Goal: Use online tool/utility: Utilize a website feature to perform a specific function

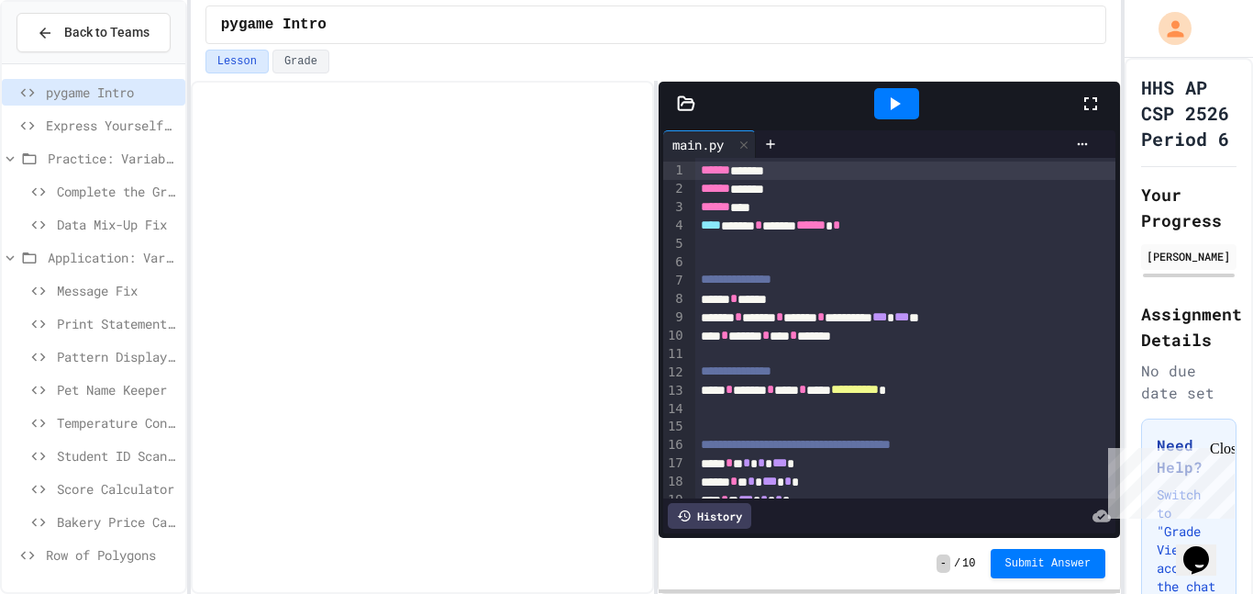
click at [80, 546] on span "Row of Polygons" at bounding box center [112, 554] width 132 height 19
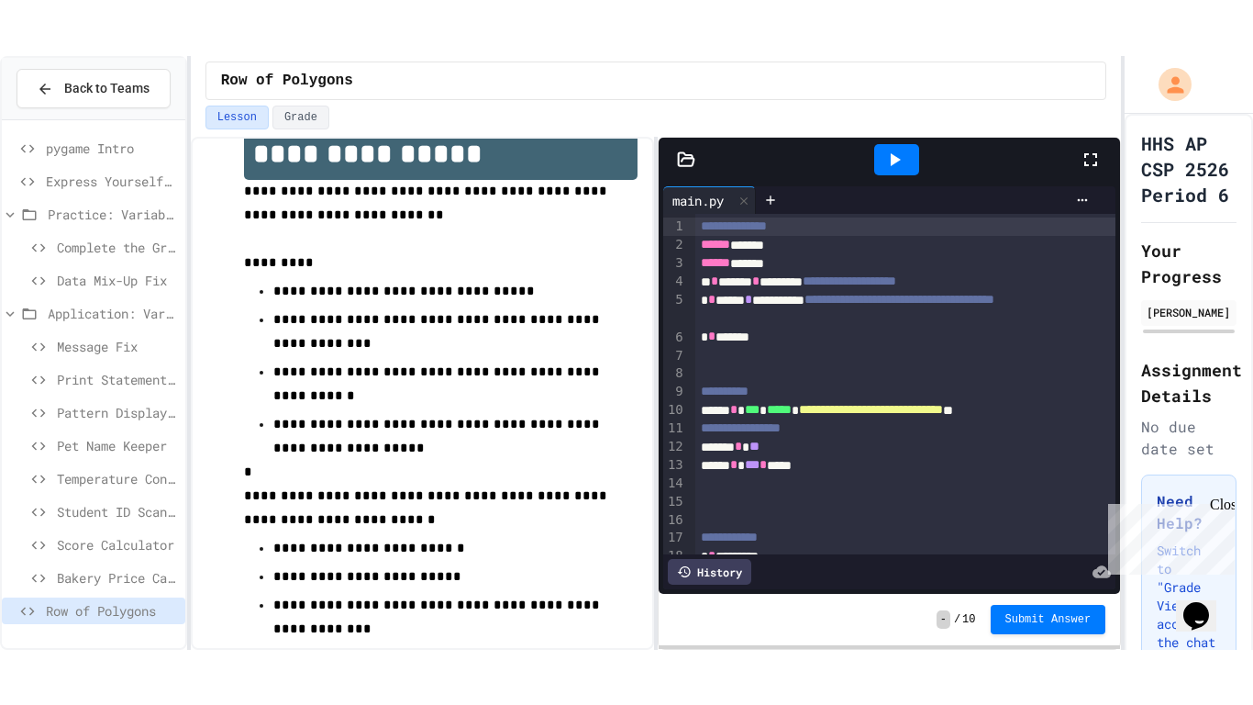
scroll to position [41, 0]
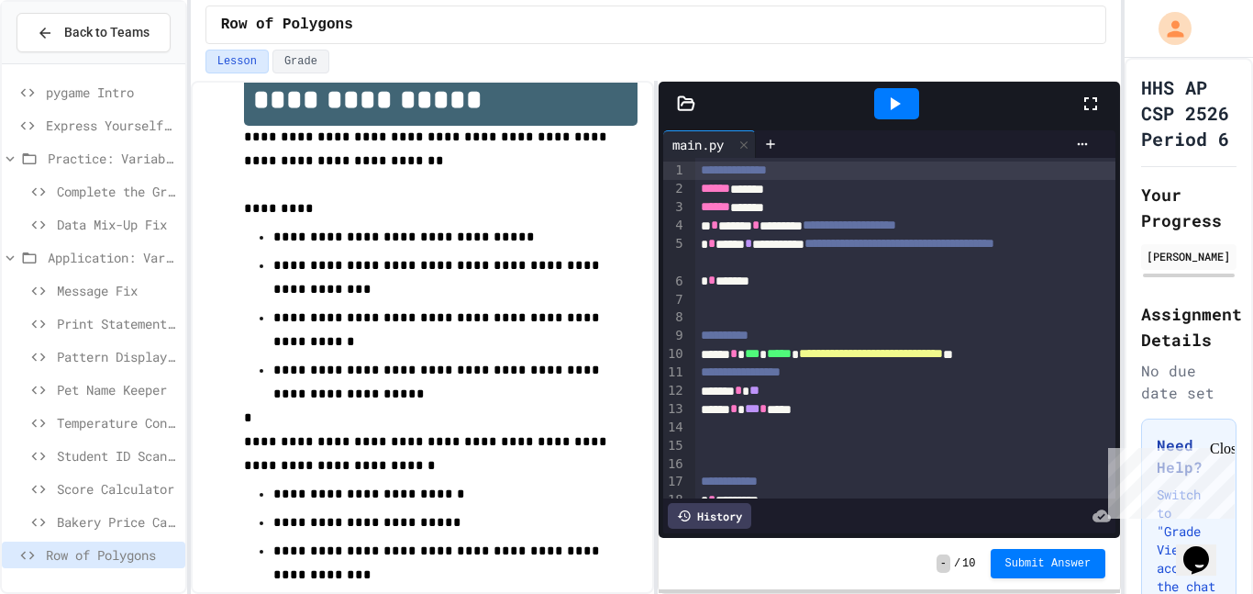
click at [1088, 95] on icon at bounding box center [1091, 104] width 22 height 22
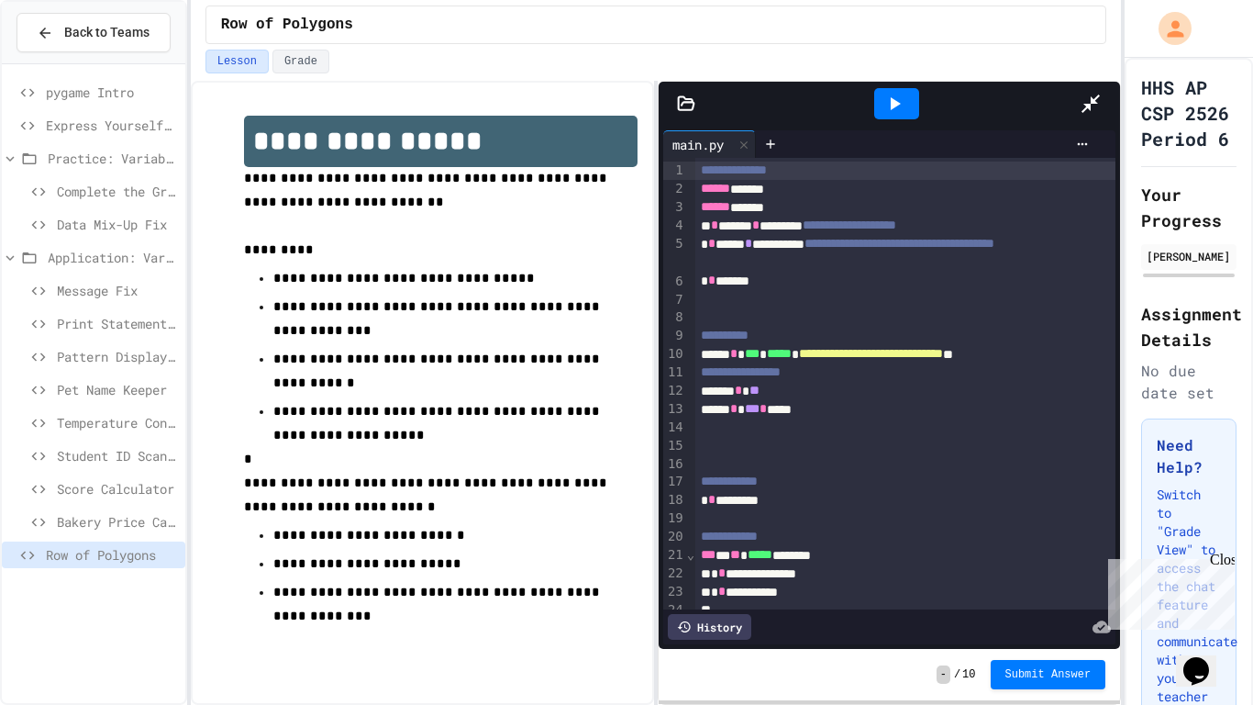
scroll to position [0, 0]
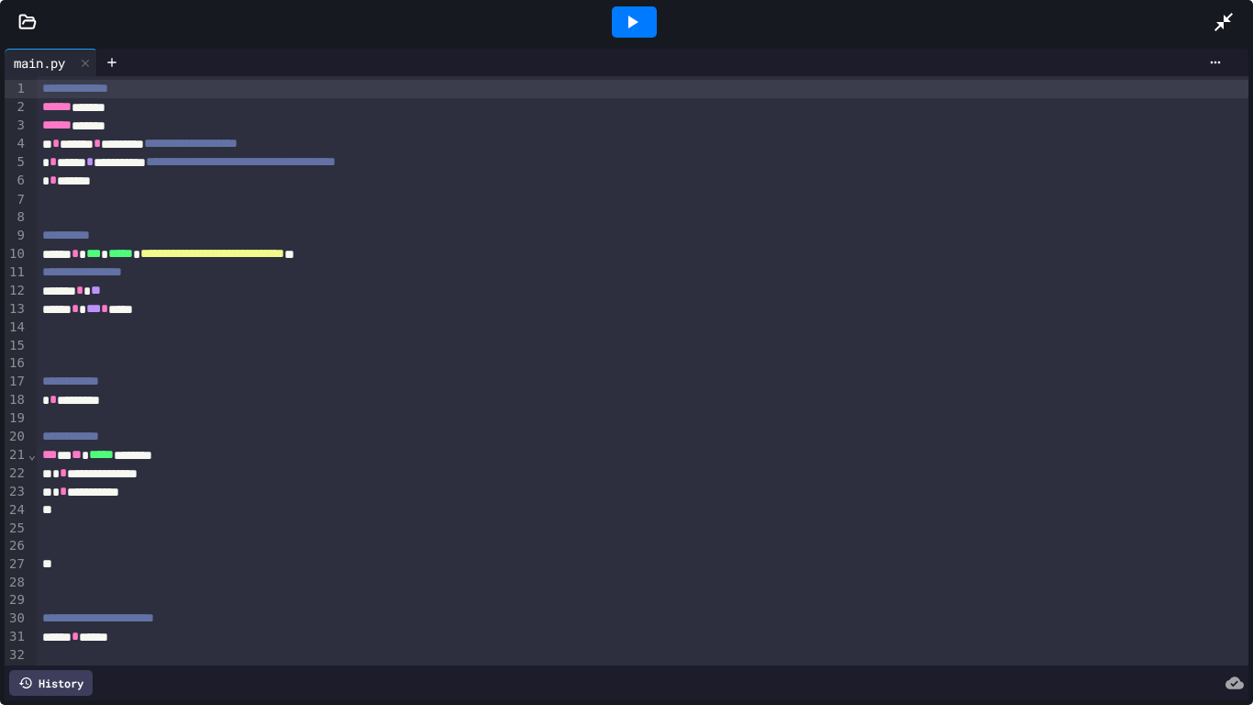
click at [644, 17] on div at bounding box center [634, 21] width 45 height 31
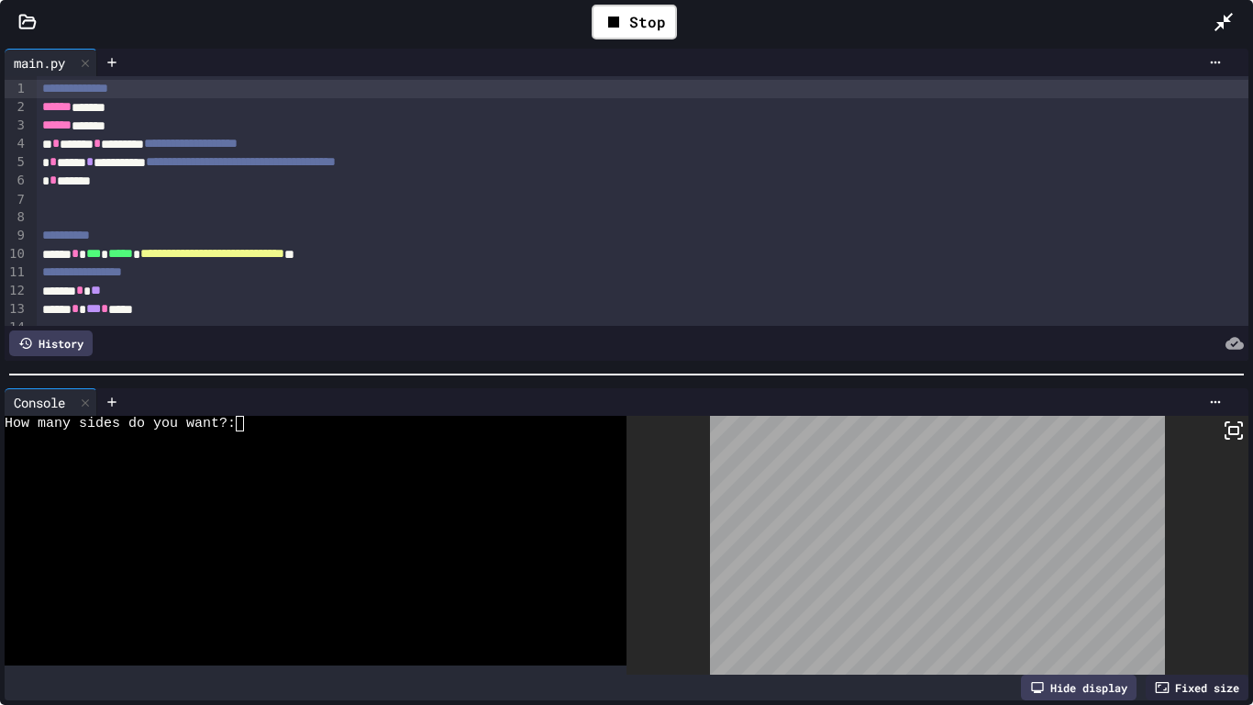
click at [311, 527] on div at bounding box center [306, 533] width 603 height 16
click at [1229, 434] on rect at bounding box center [1233, 430] width 9 height 7
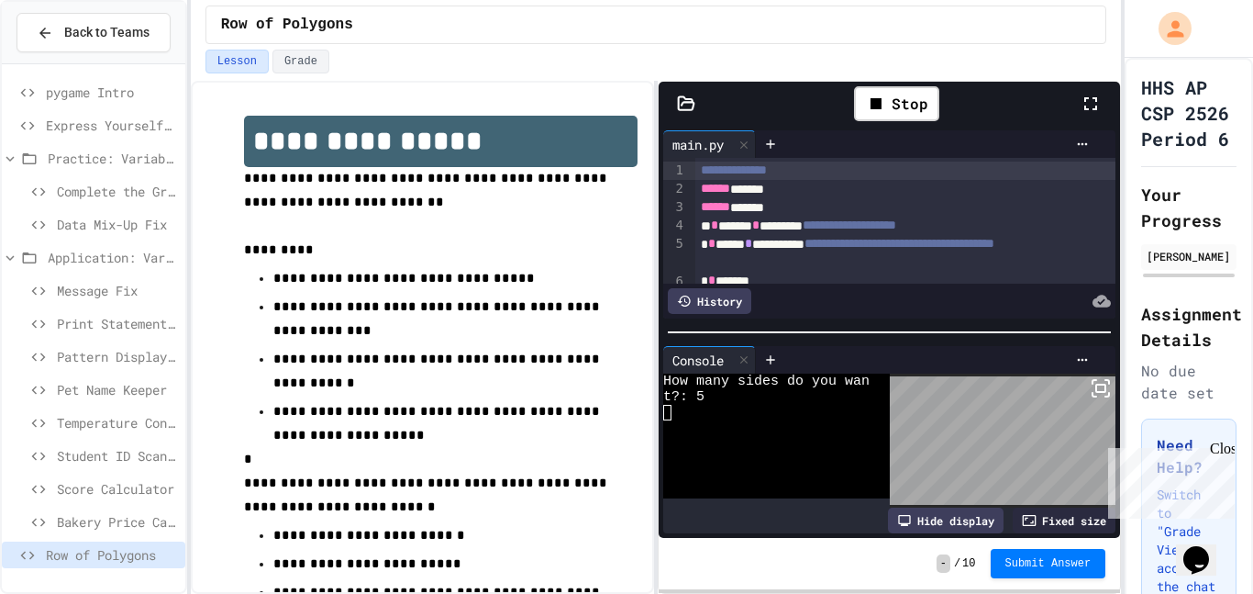
click at [1085, 100] on icon at bounding box center [1090, 103] width 13 height 13
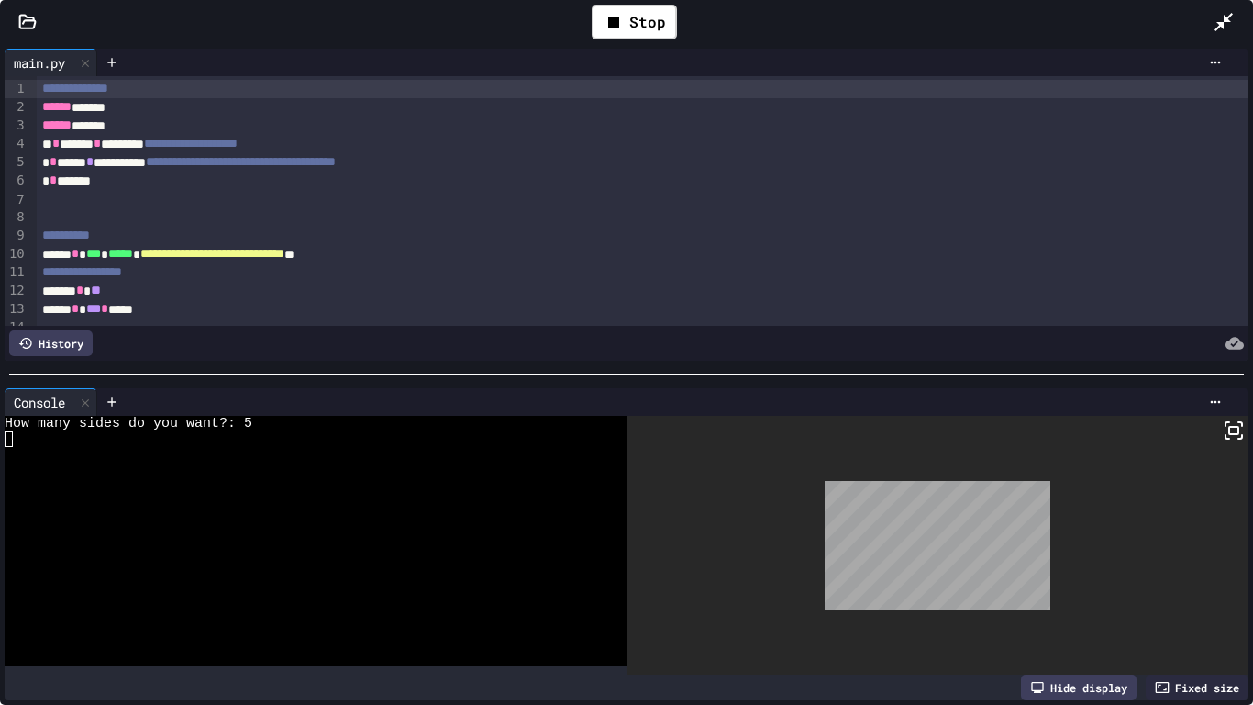
click at [101, 294] on span "**" at bounding box center [96, 289] width 10 height 13
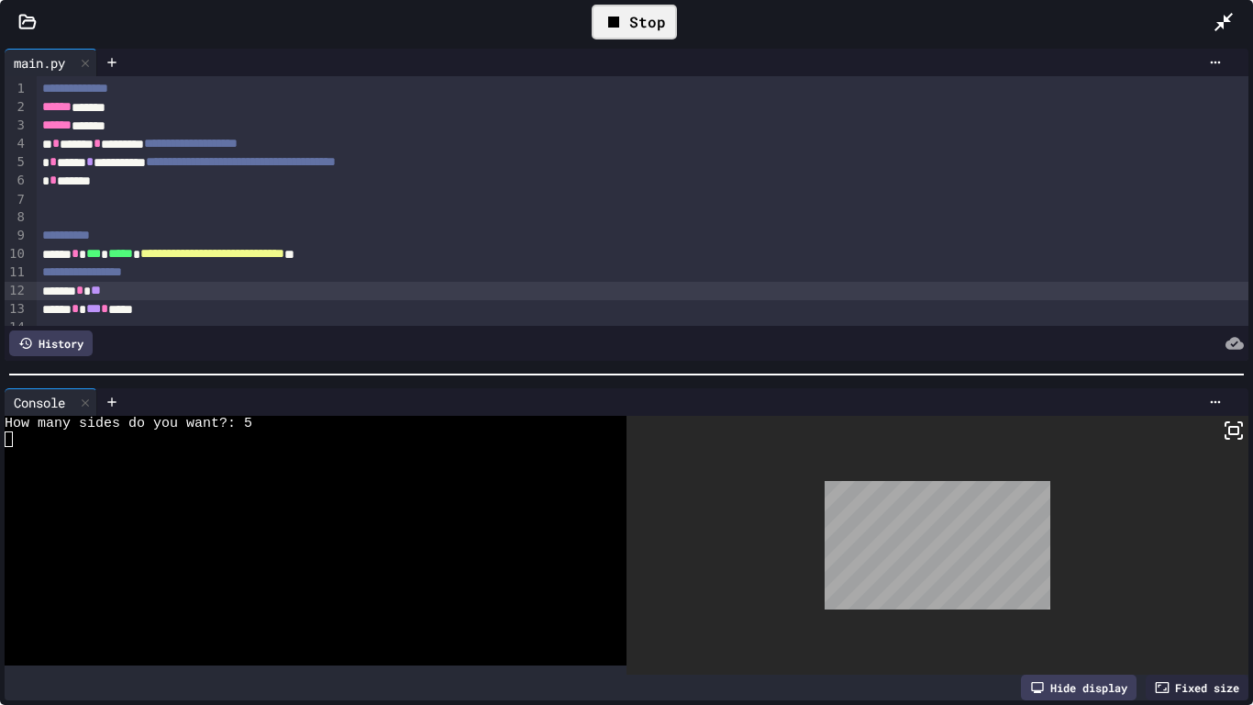
click at [623, 17] on icon at bounding box center [614, 22] width 22 height 22
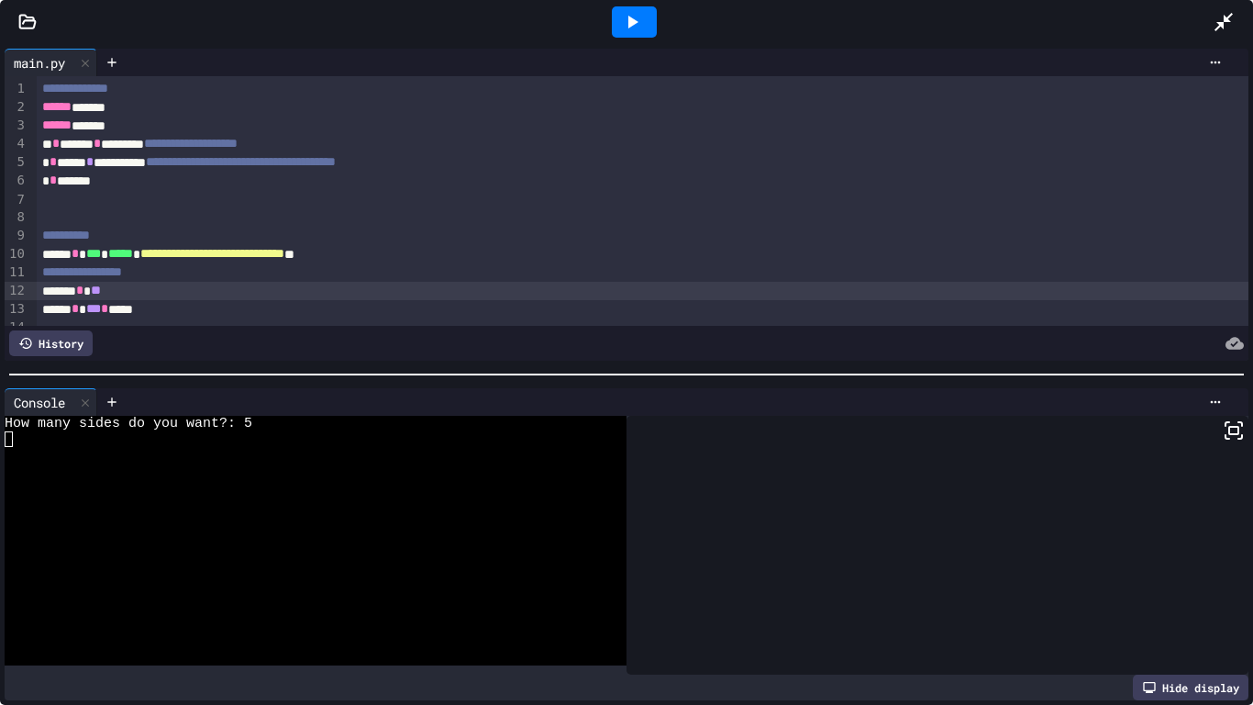
click at [623, 17] on icon at bounding box center [632, 22] width 22 height 22
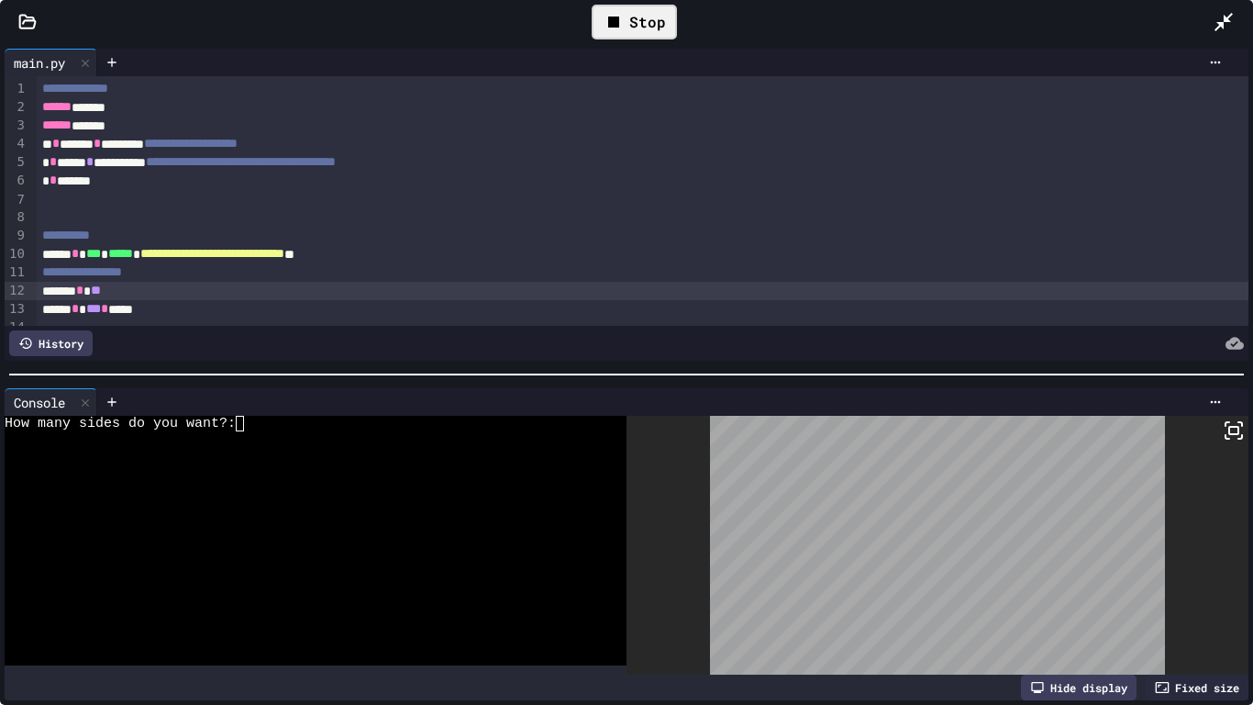
click at [320, 444] on div at bounding box center [306, 439] width 603 height 16
click at [1237, 425] on icon at bounding box center [1234, 430] width 22 height 22
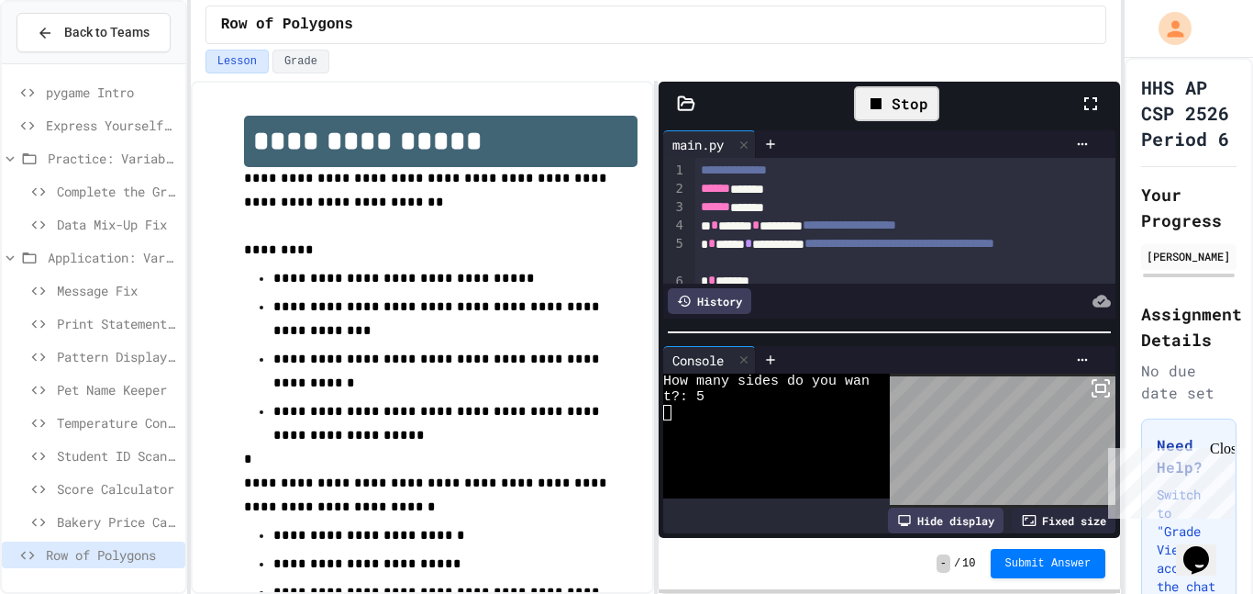
click at [1093, 96] on icon at bounding box center [1091, 104] width 22 height 22
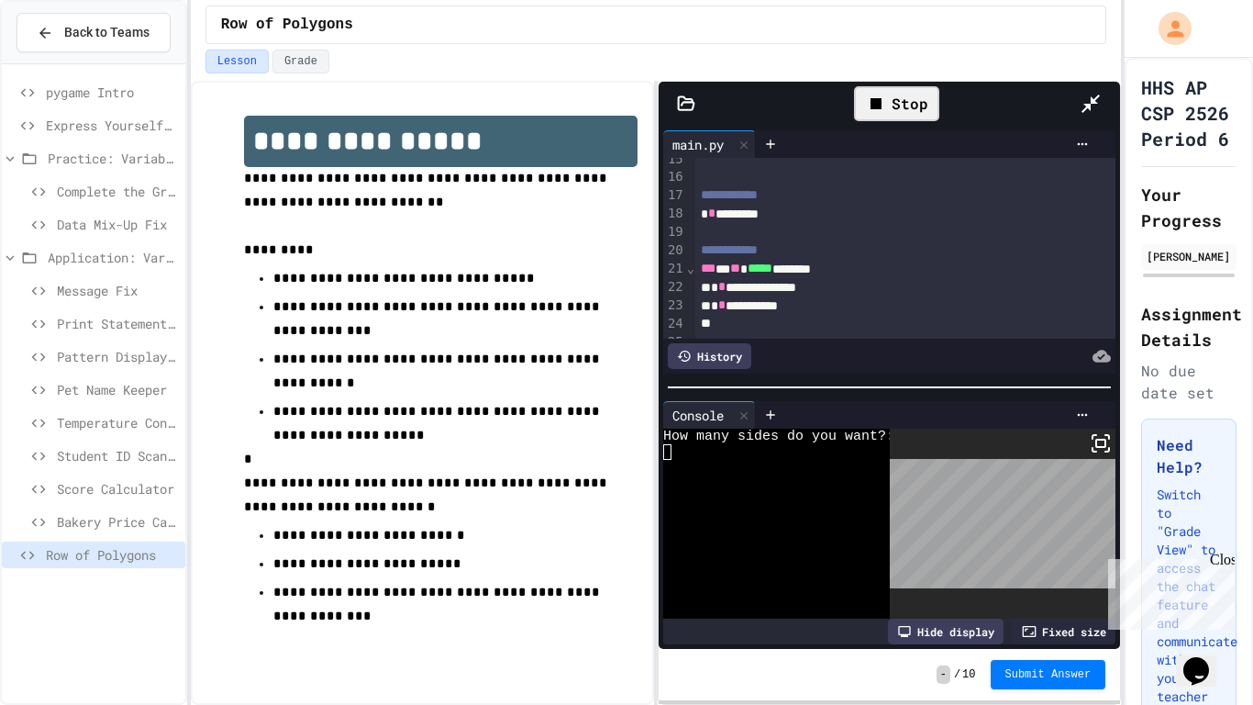
scroll to position [269, 0]
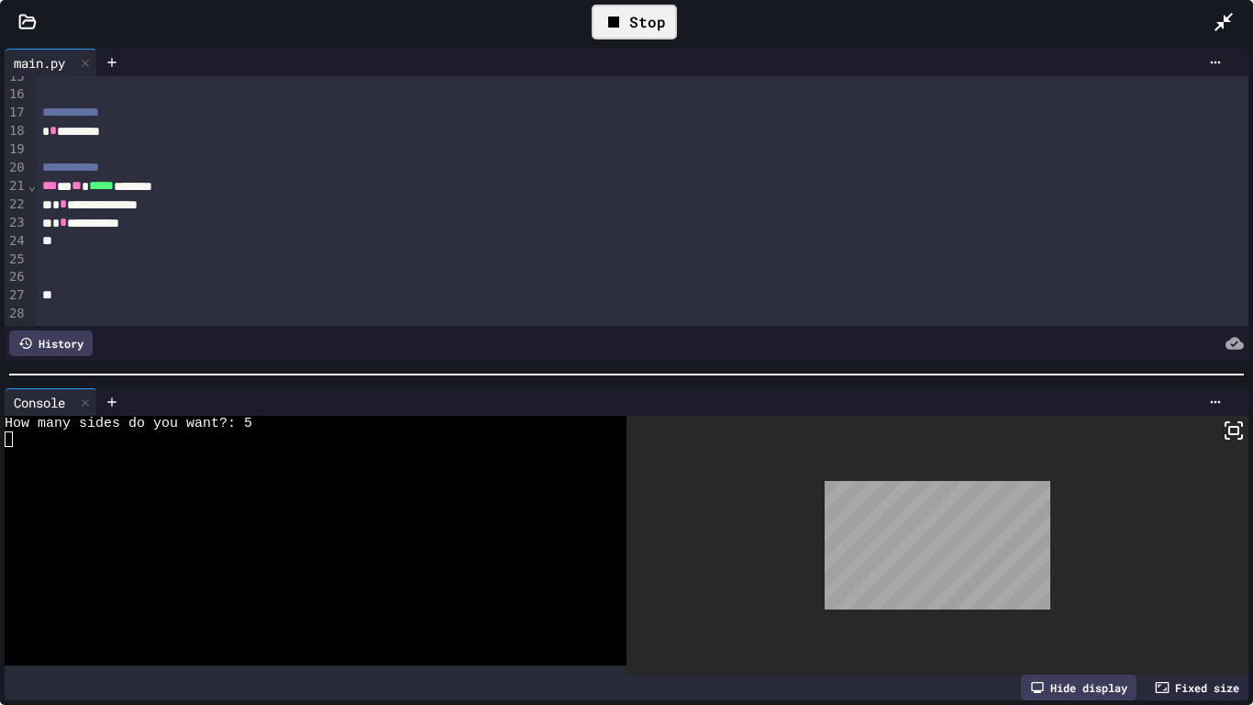
click at [273, 250] on div at bounding box center [643, 259] width 1213 height 18
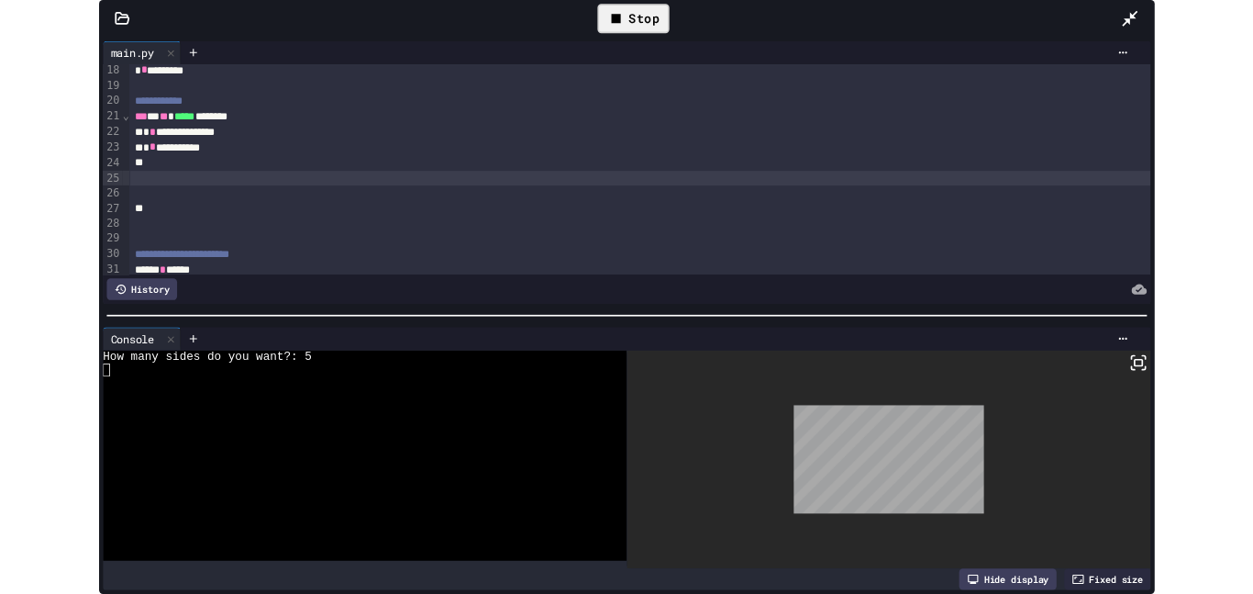
scroll to position [318, 0]
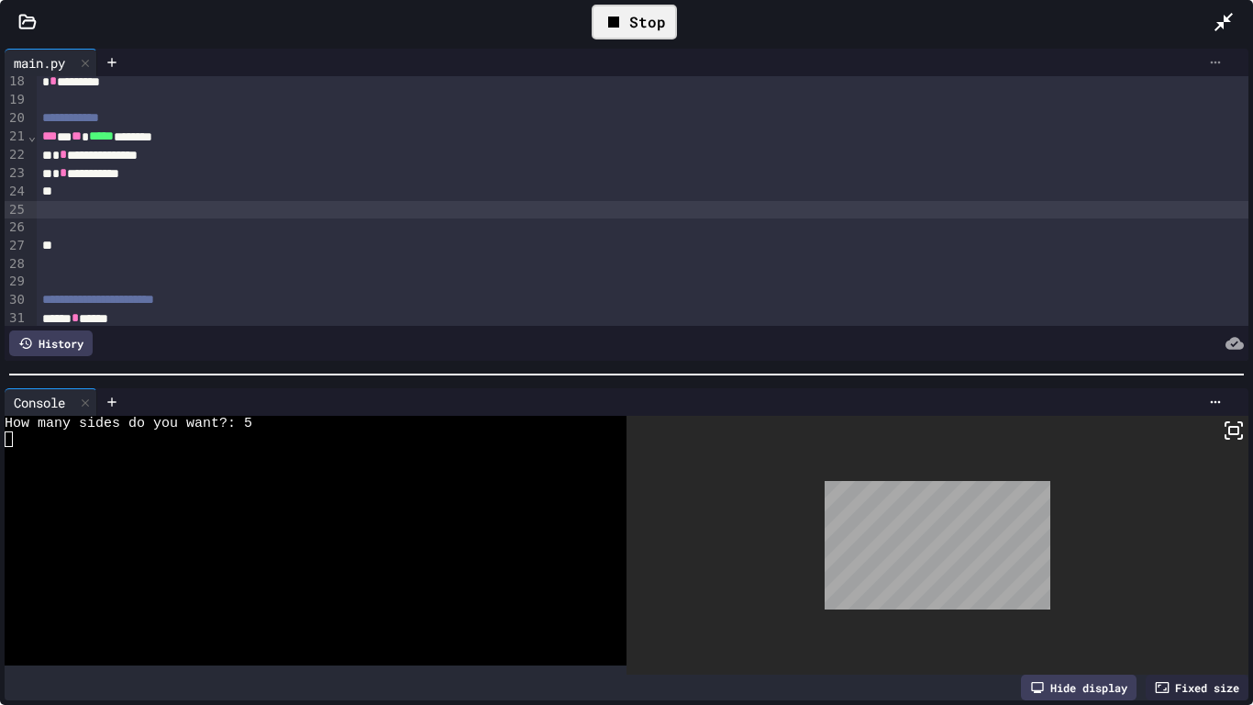
click at [1208, 55] on icon at bounding box center [1215, 62] width 15 height 15
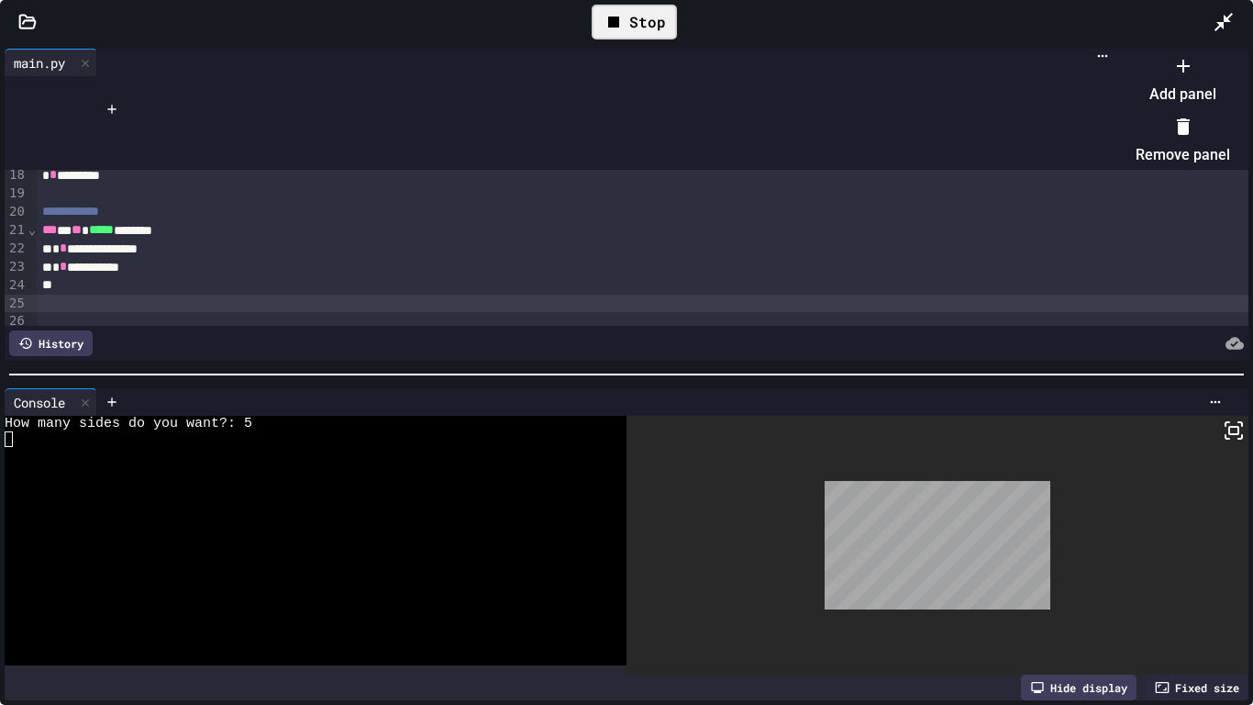
click at [1199, 98] on li "Add panel" at bounding box center [1183, 79] width 94 height 59
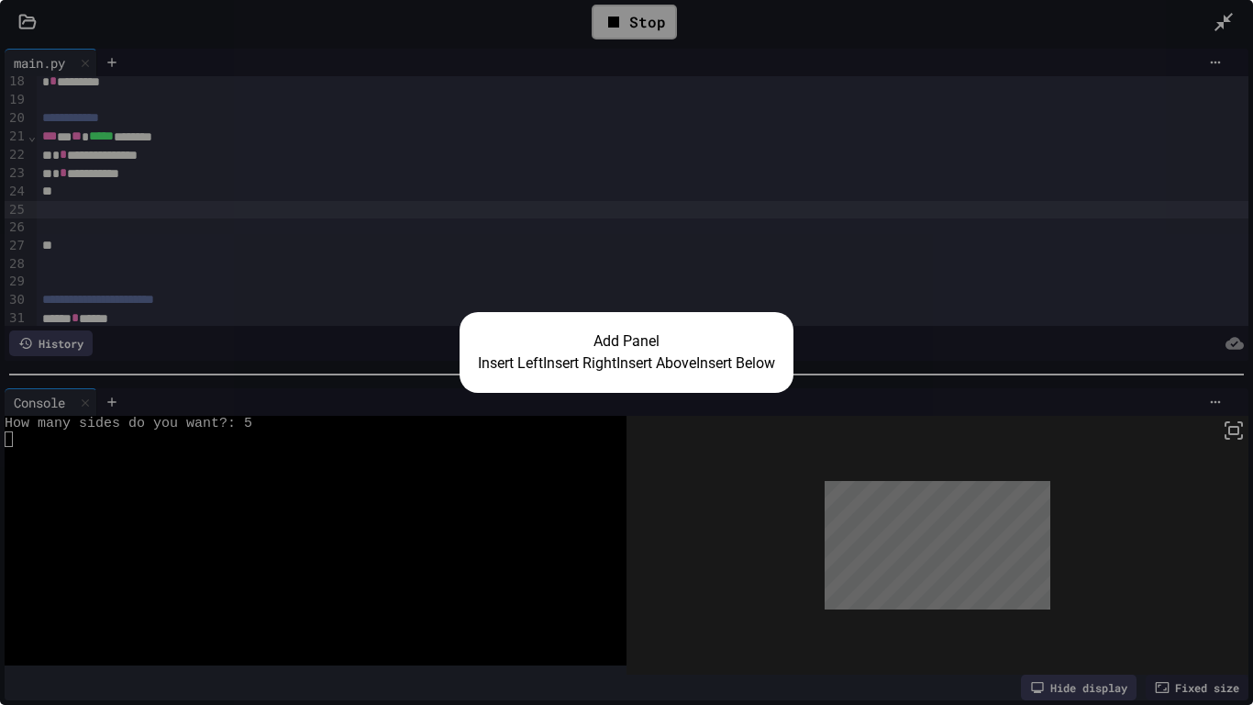
click at [930, 305] on div "Add Panel Insert Left Insert Right Insert Above Insert Below" at bounding box center [626, 352] width 1253 height 705
click at [574, 354] on button "Insert Right" at bounding box center [579, 363] width 73 height 22
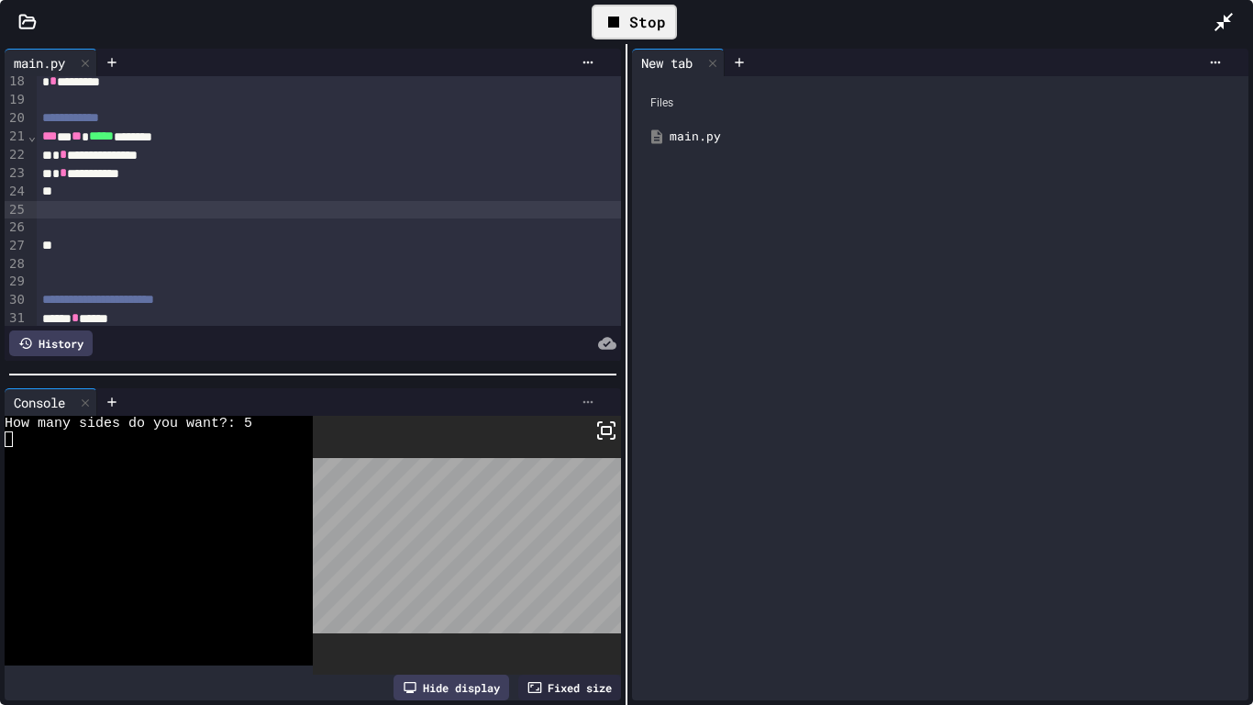
click at [590, 404] on icon at bounding box center [588, 401] width 15 height 15
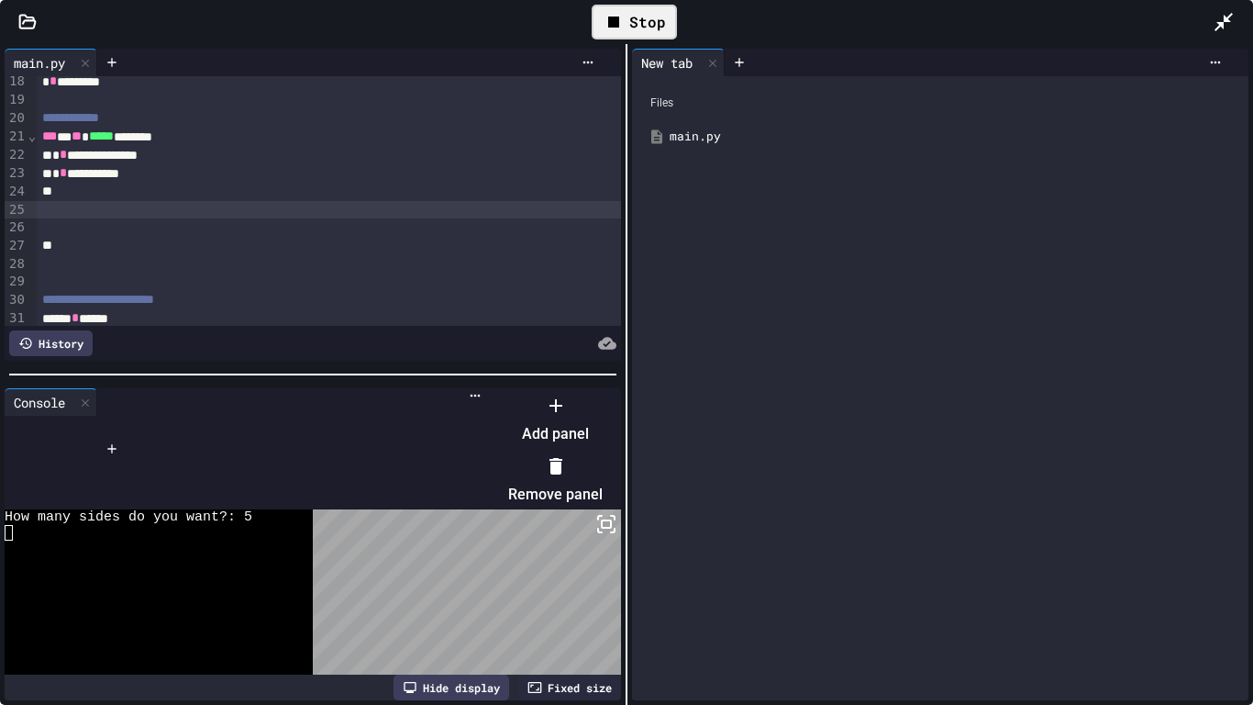
click at [549, 390] on div at bounding box center [546, 390] width 113 height 0
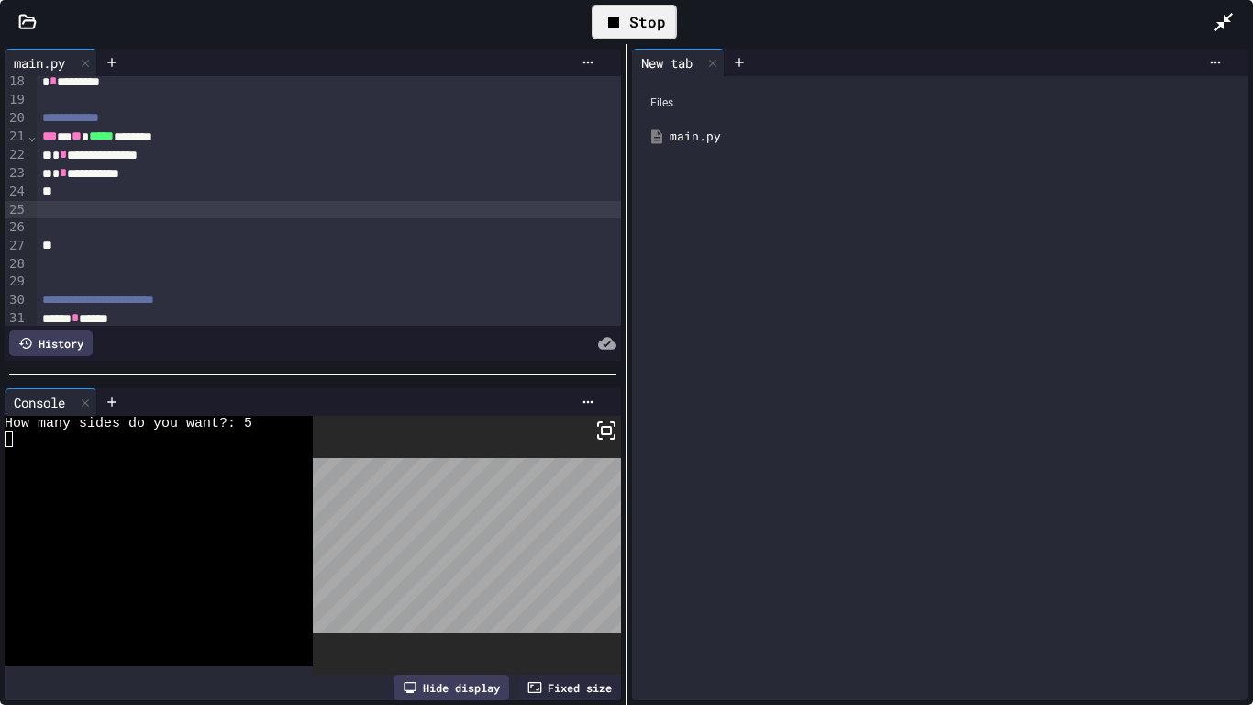
click at [549, 593] on div "Fixed size" at bounding box center [569, 687] width 103 height 26
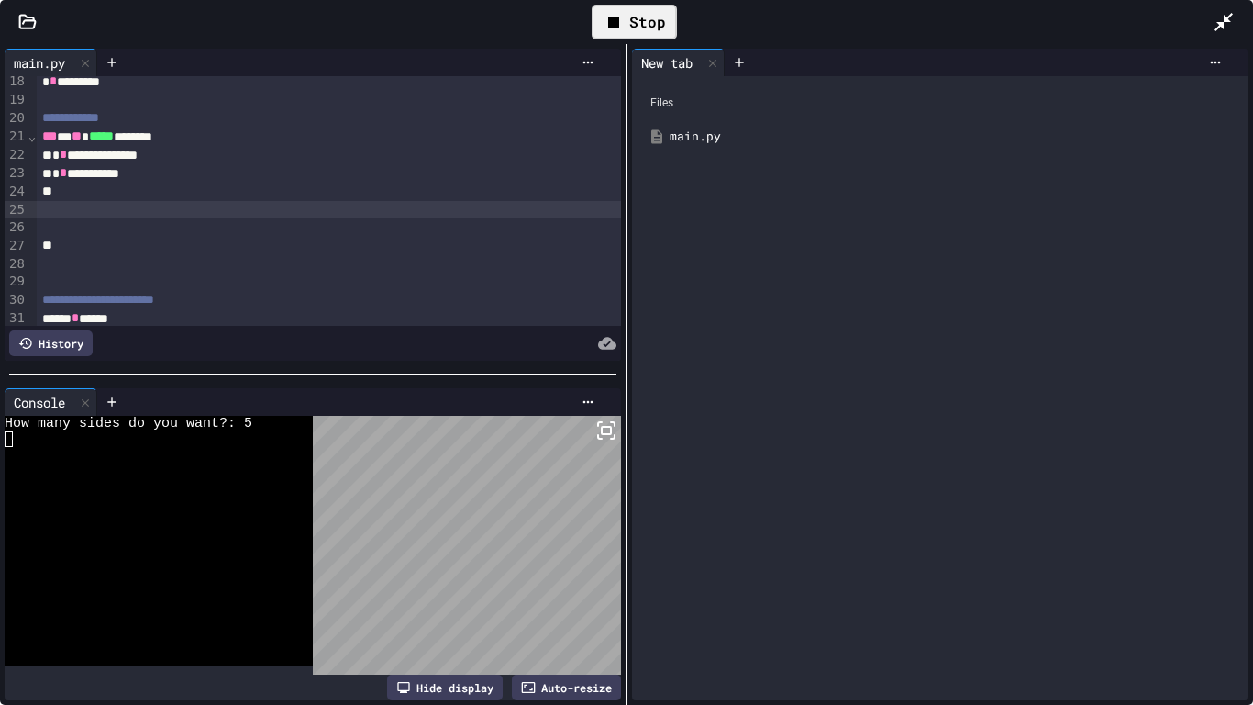
click at [1230, 50] on div "New tab" at bounding box center [940, 63] width 616 height 28
click at [1220, 57] on icon at bounding box center [1215, 62] width 15 height 15
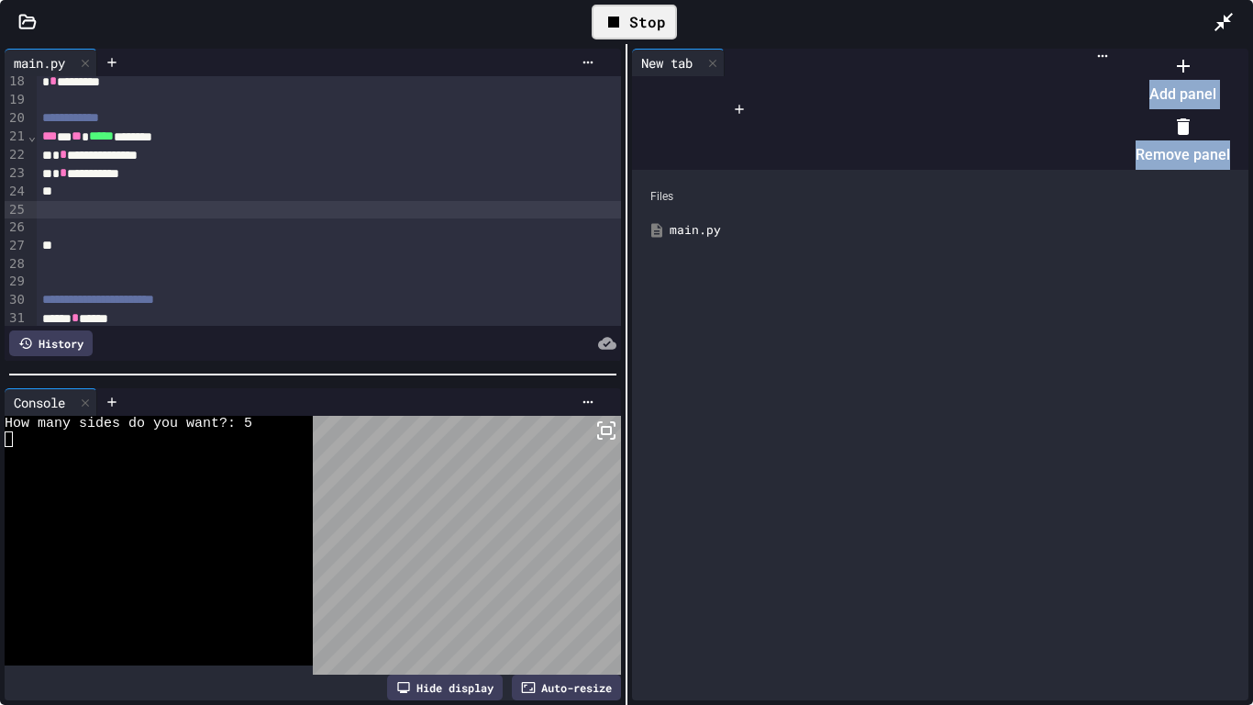
click at [1196, 111] on li "Remove panel" at bounding box center [1183, 140] width 94 height 59
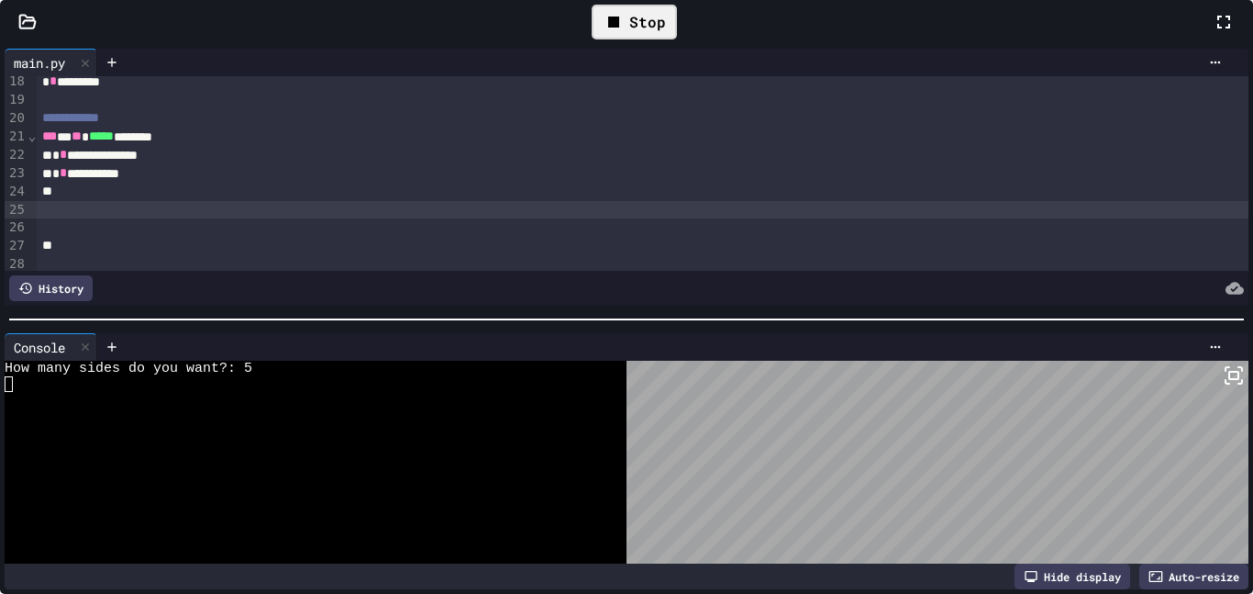
scroll to position [337, 0]
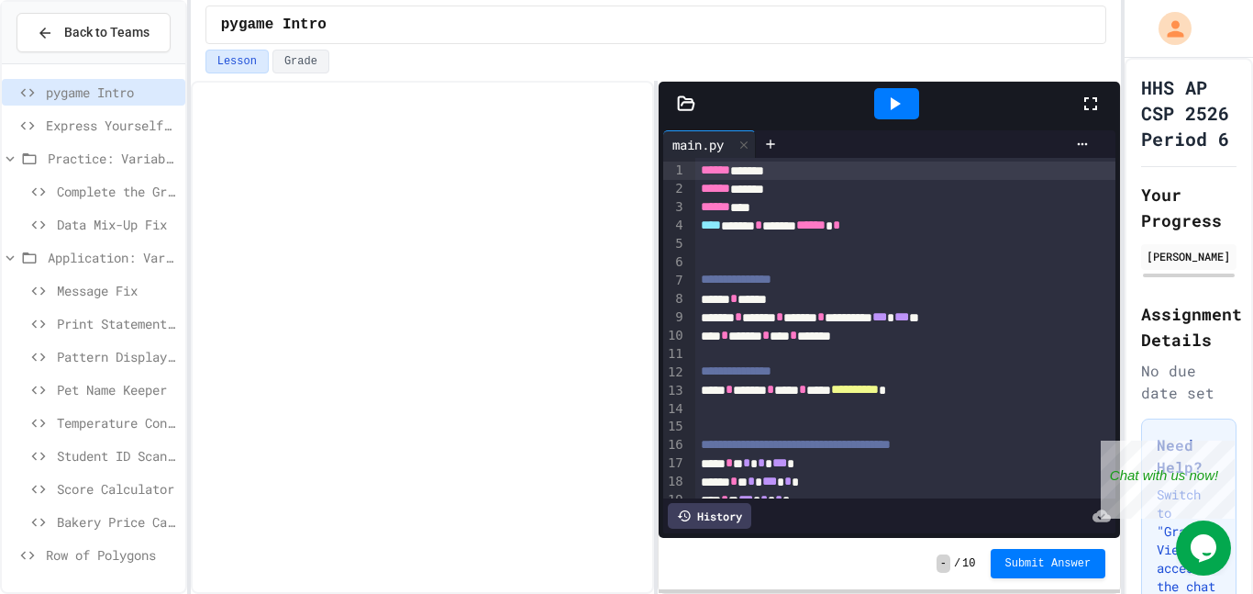
click at [102, 554] on span "Row of Polygons" at bounding box center [112, 554] width 132 height 19
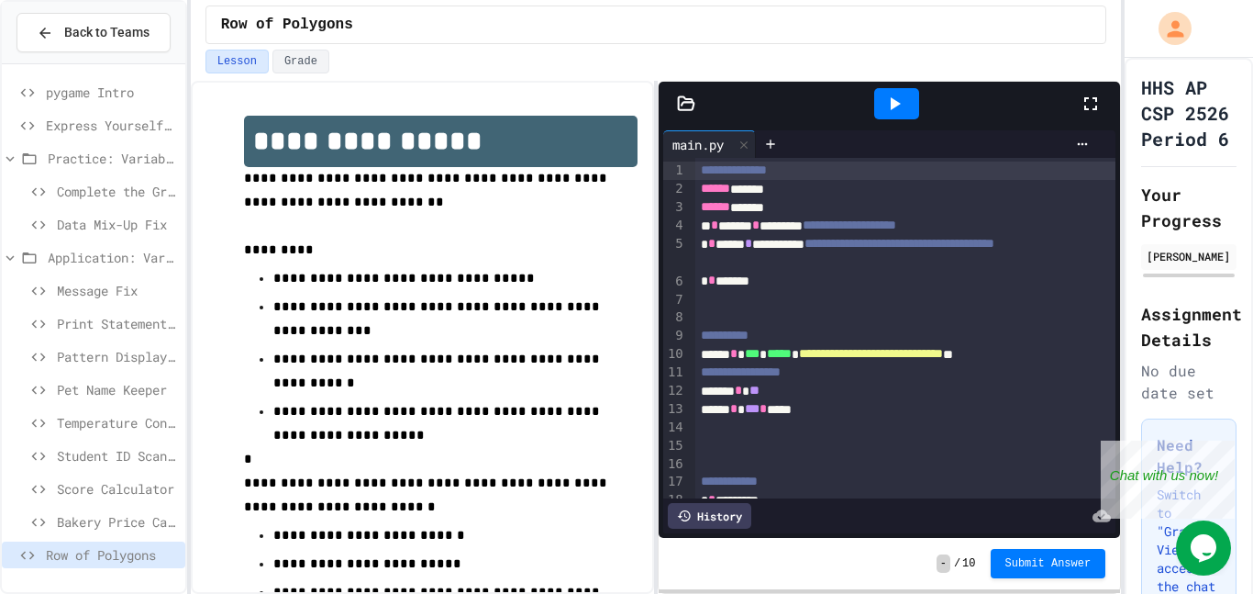
click at [1084, 105] on icon at bounding box center [1090, 103] width 13 height 13
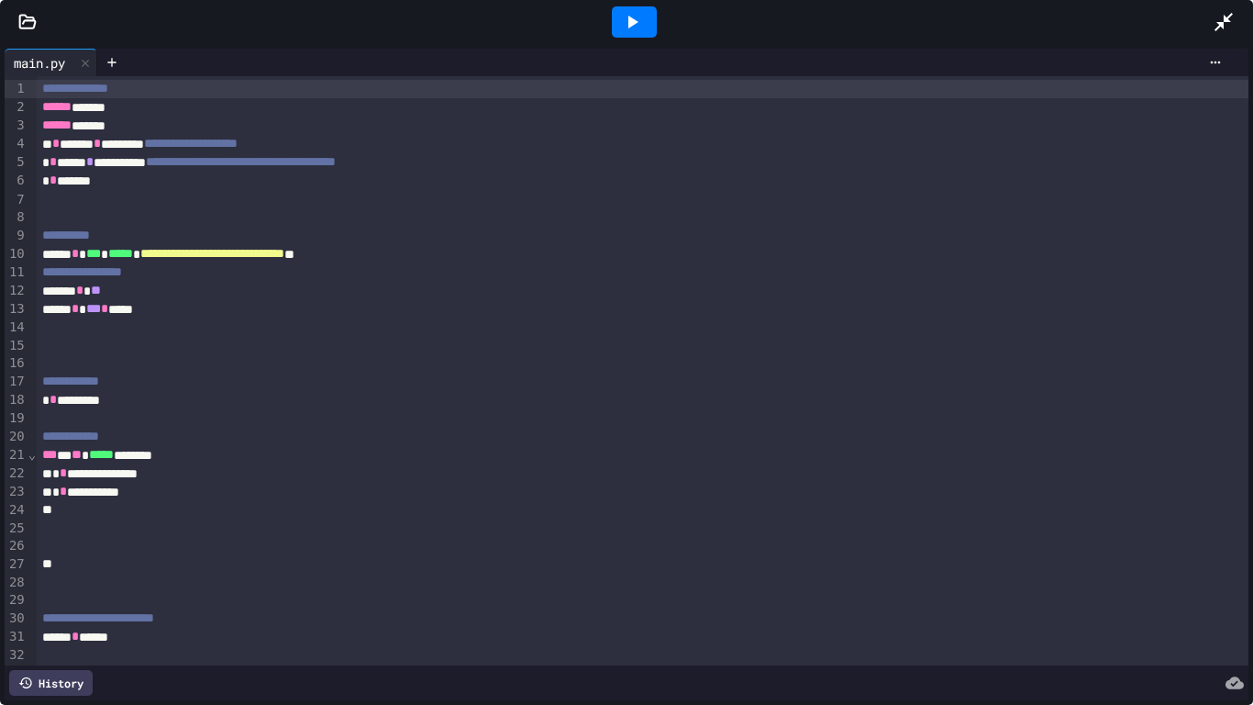
click at [94, 334] on div at bounding box center [643, 327] width 1213 height 18
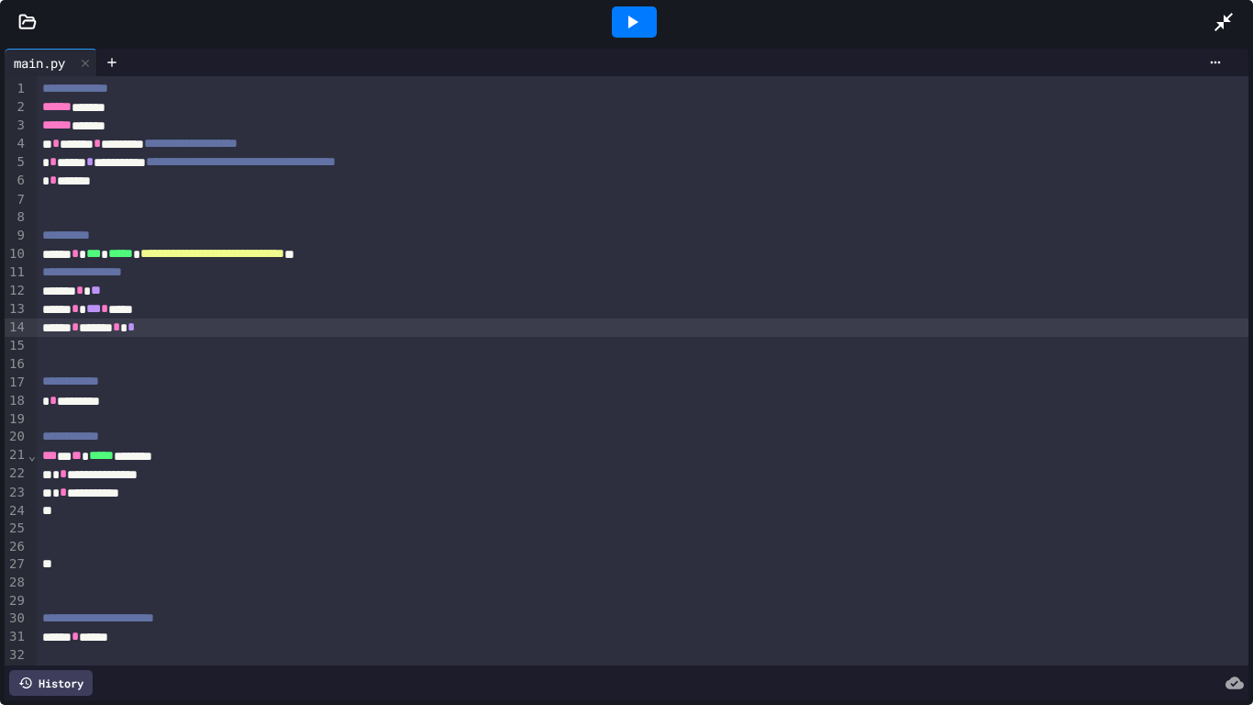
scroll to position [3, 0]
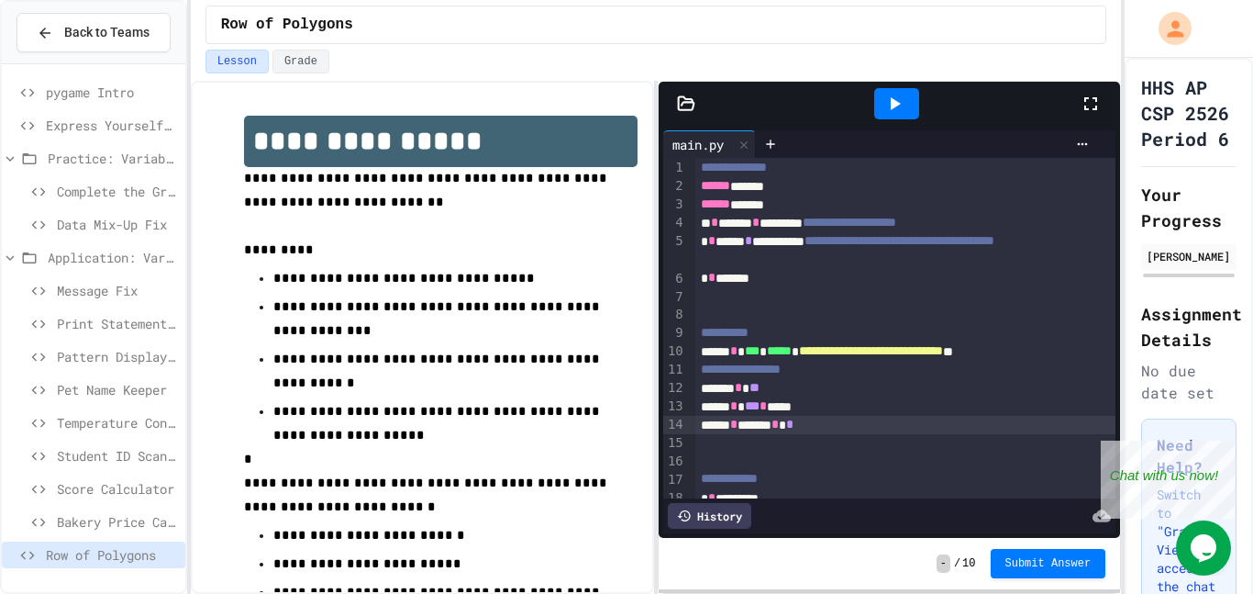
click at [1087, 93] on icon at bounding box center [1091, 104] width 22 height 22
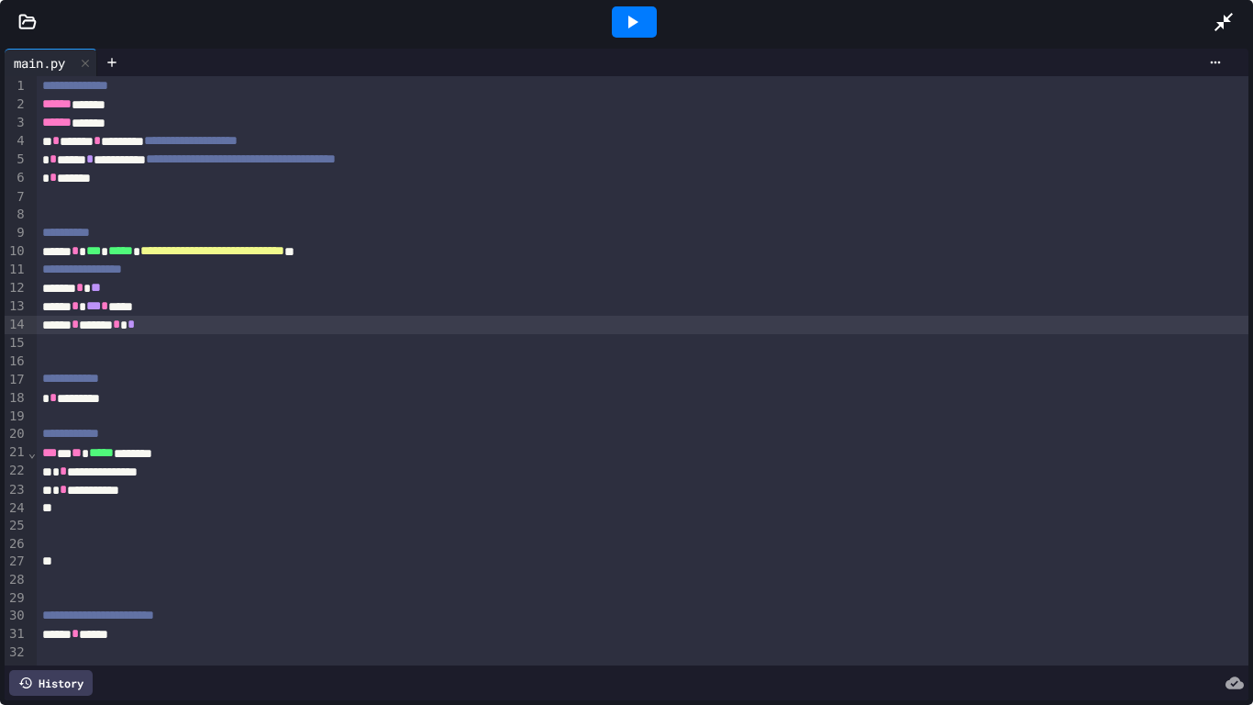
click at [177, 457] on div "*** * ** ***** ********" at bounding box center [643, 453] width 1213 height 18
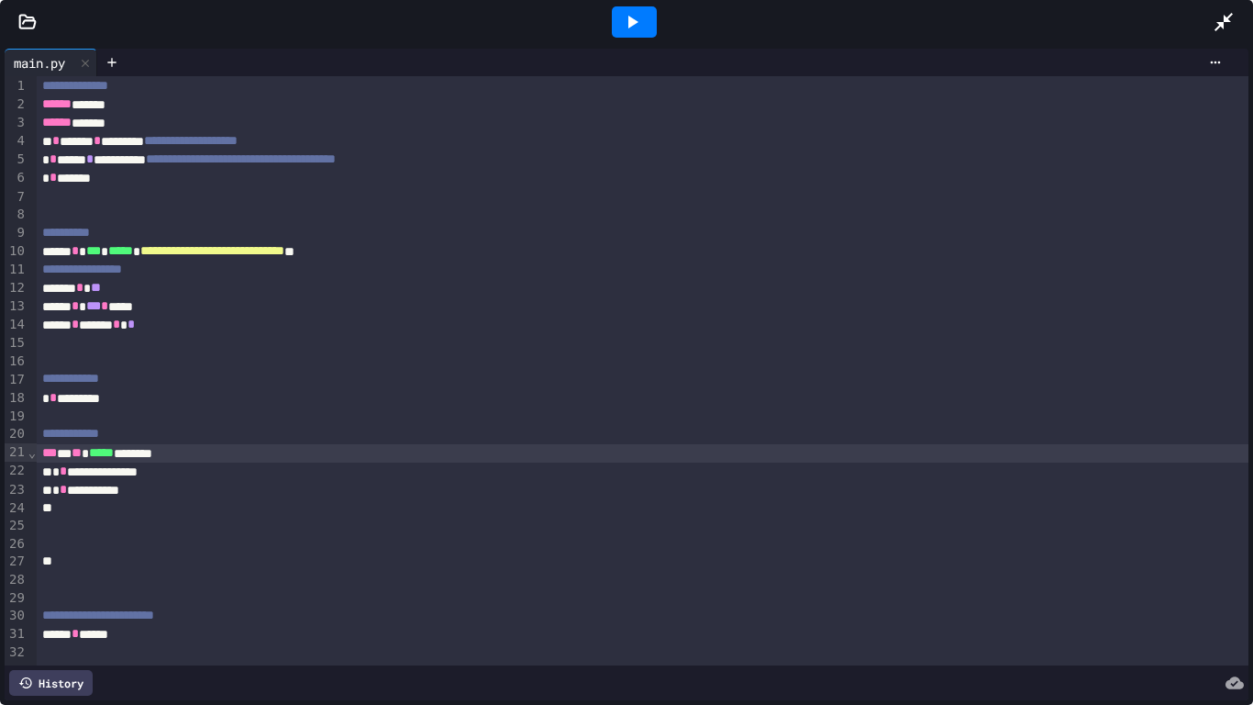
click at [638, 28] on icon at bounding box center [632, 22] width 22 height 22
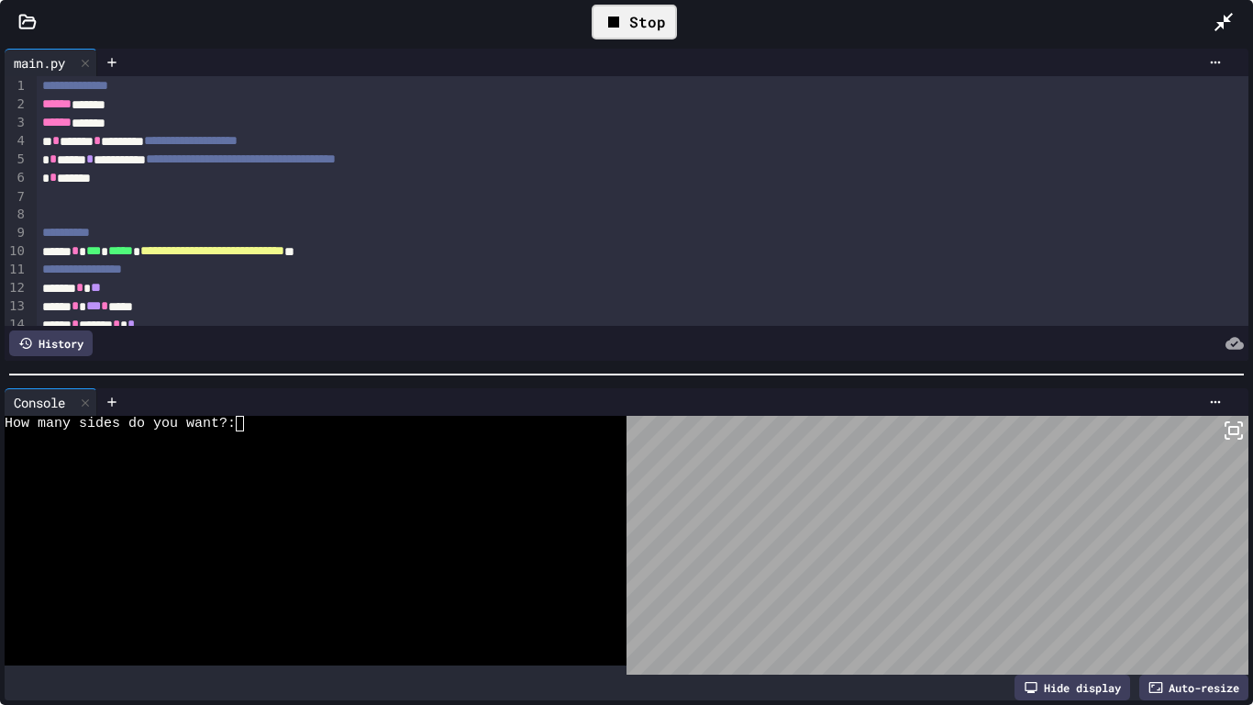
click at [452, 501] on div at bounding box center [306, 502] width 603 height 16
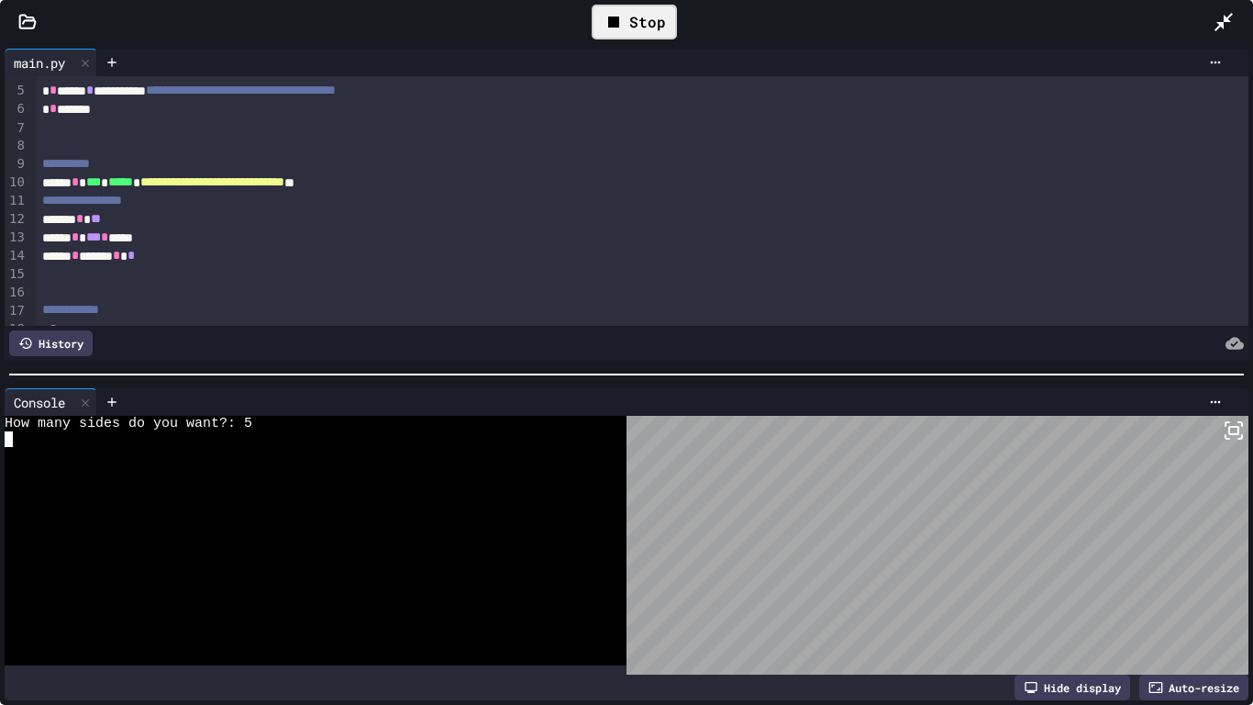
scroll to position [101, 0]
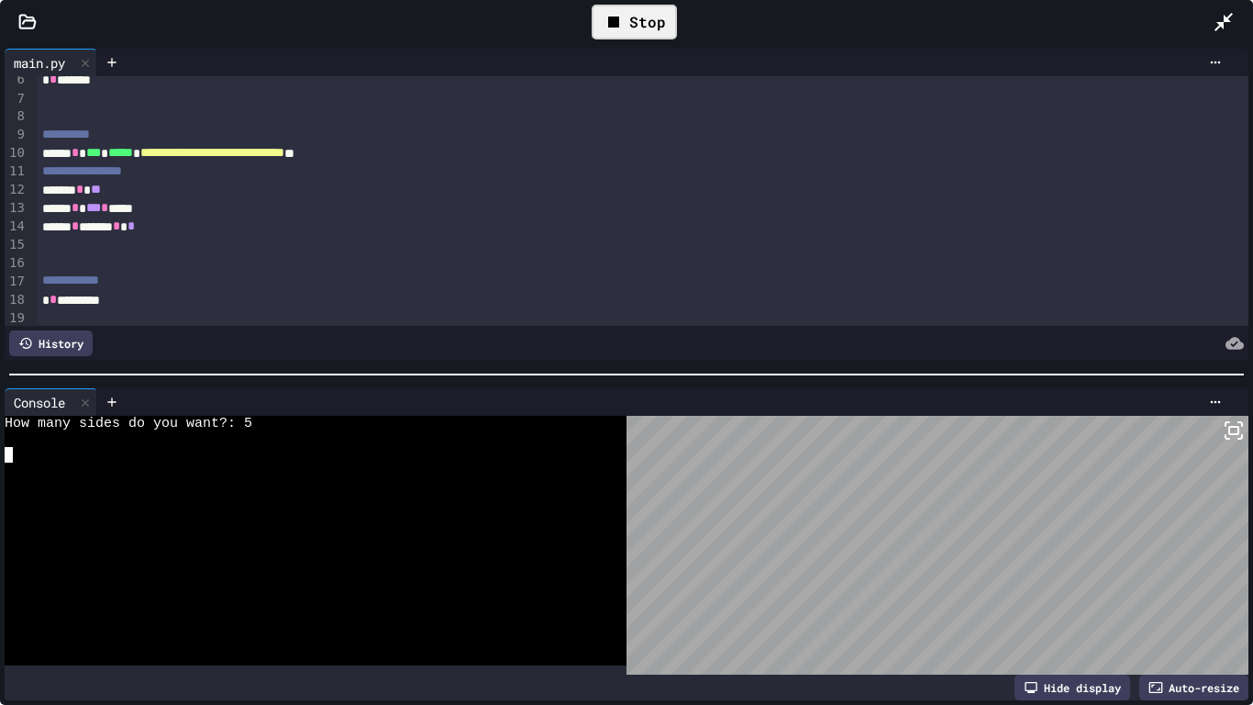
click at [102, 229] on div "***** * ***** * *" at bounding box center [643, 226] width 1213 height 18
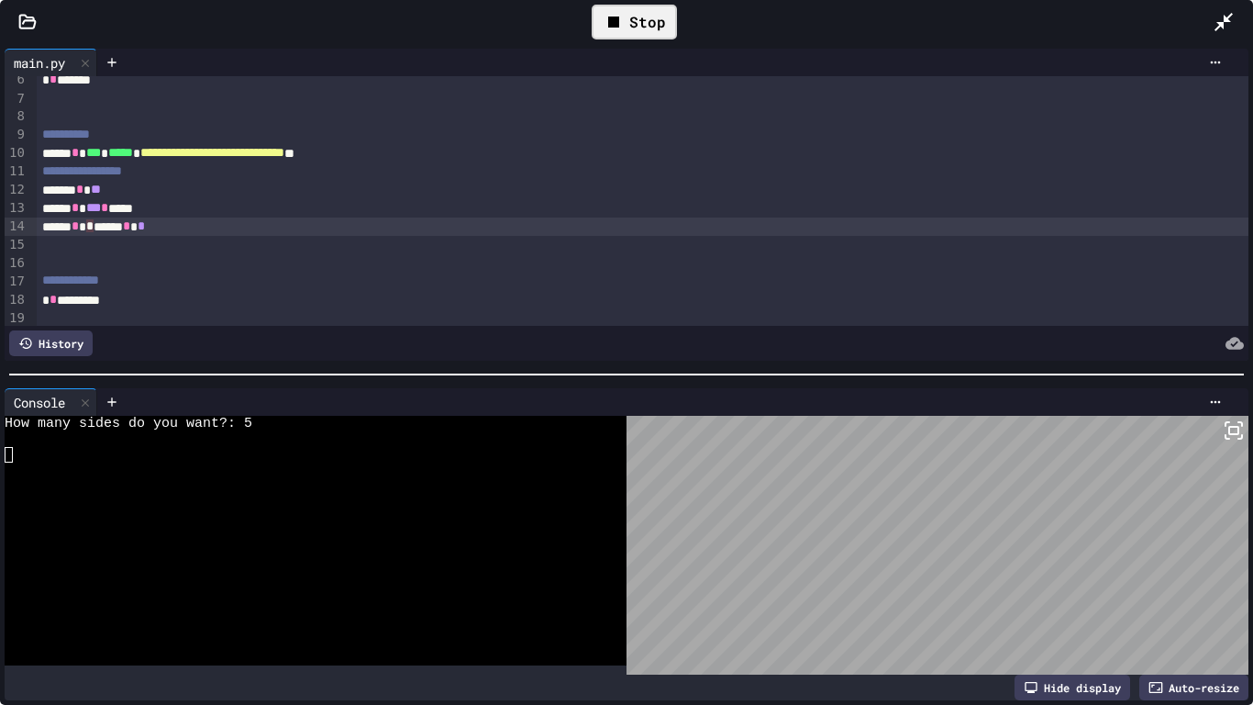
click at [192, 228] on div "***** * * ***** * *" at bounding box center [643, 226] width 1213 height 18
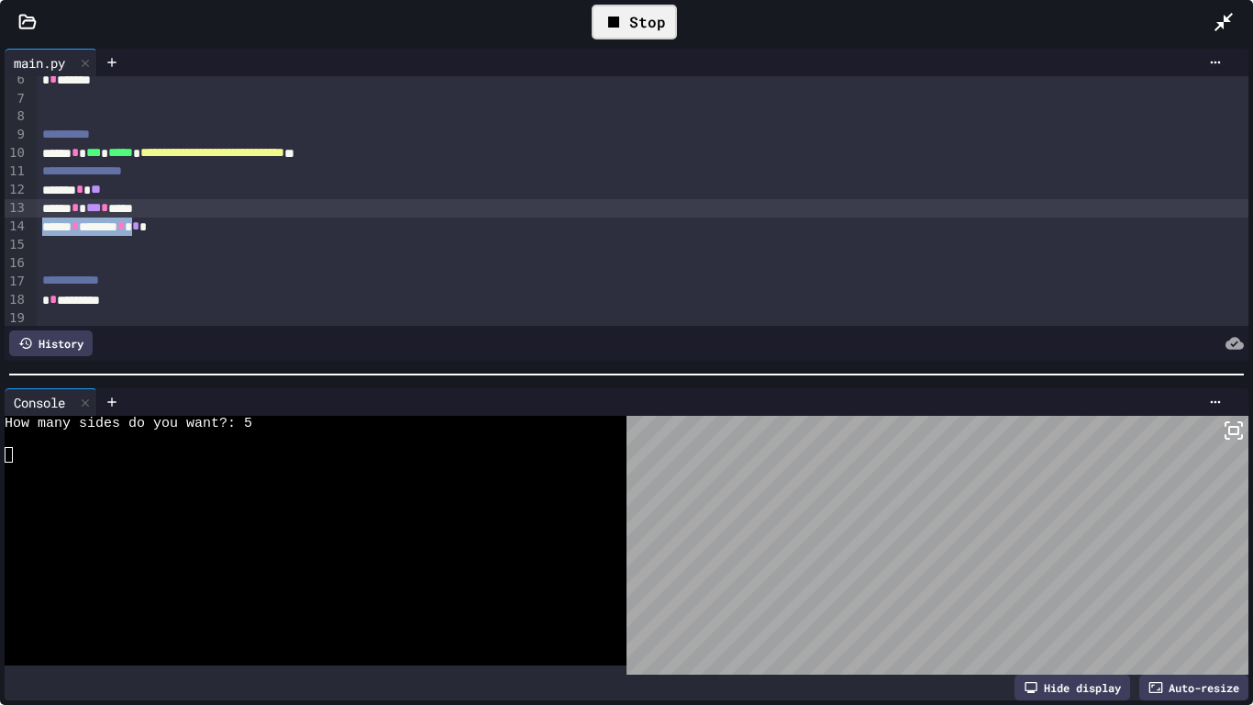
click at [629, 33] on div "Stop" at bounding box center [634, 22] width 85 height 35
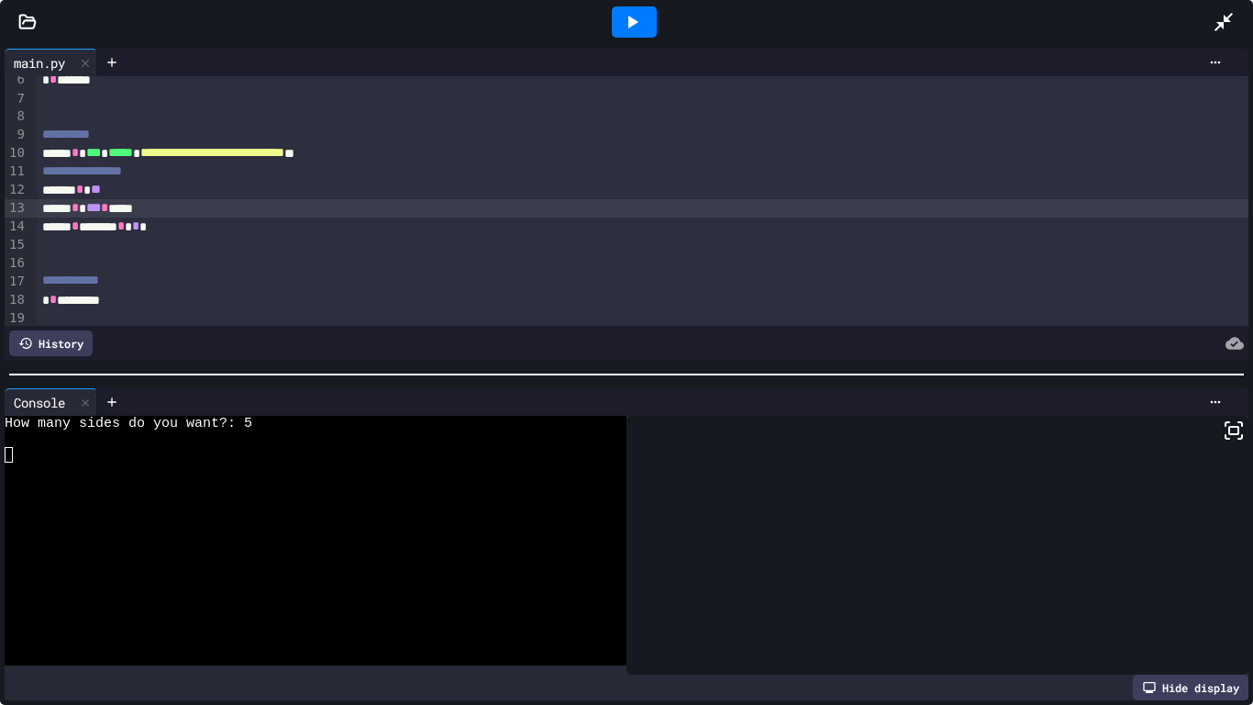
click at [629, 33] on div at bounding box center [634, 21] width 45 height 31
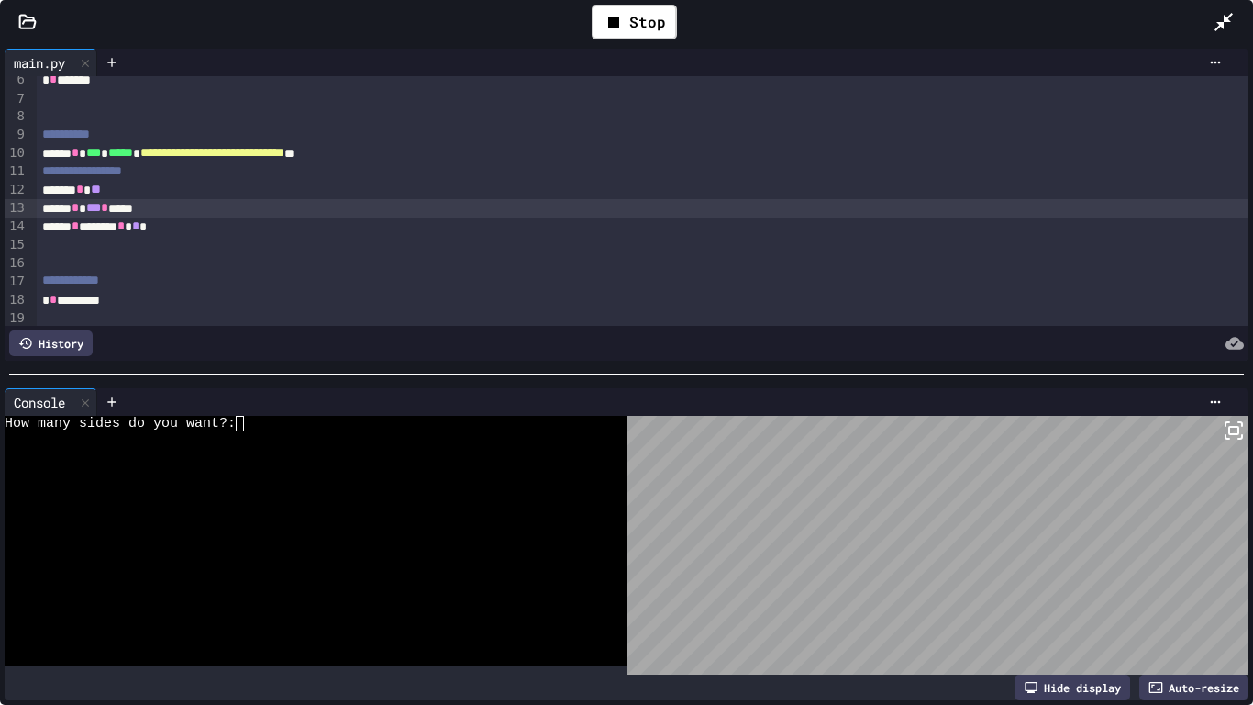
click at [373, 472] on div at bounding box center [306, 470] width 603 height 16
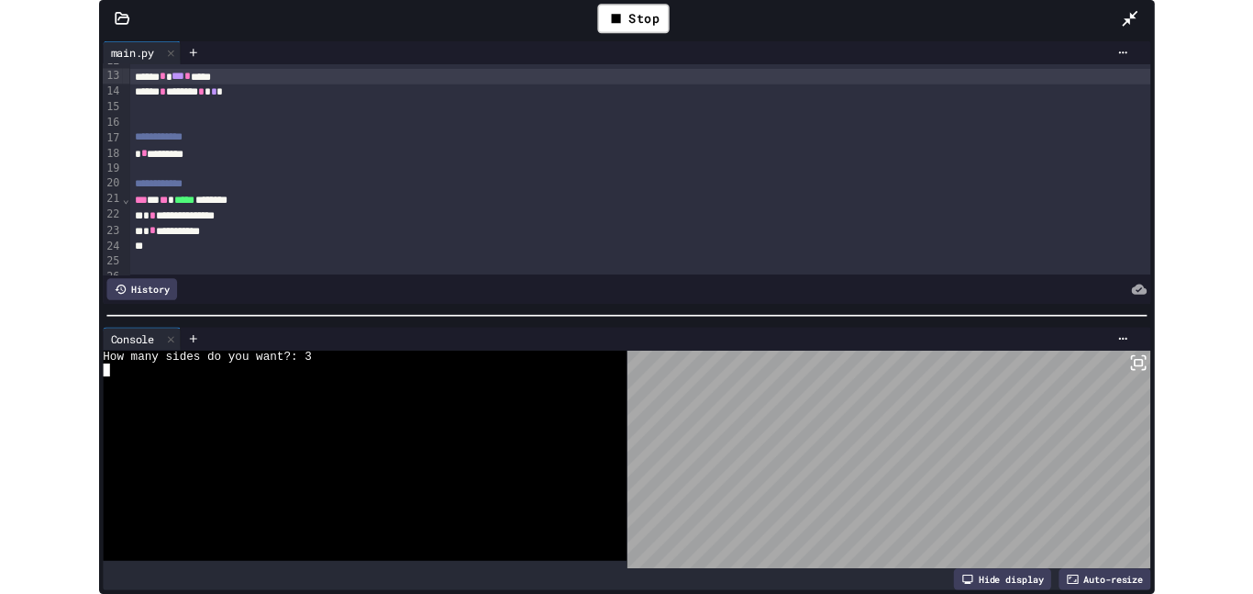
scroll to position [220, 0]
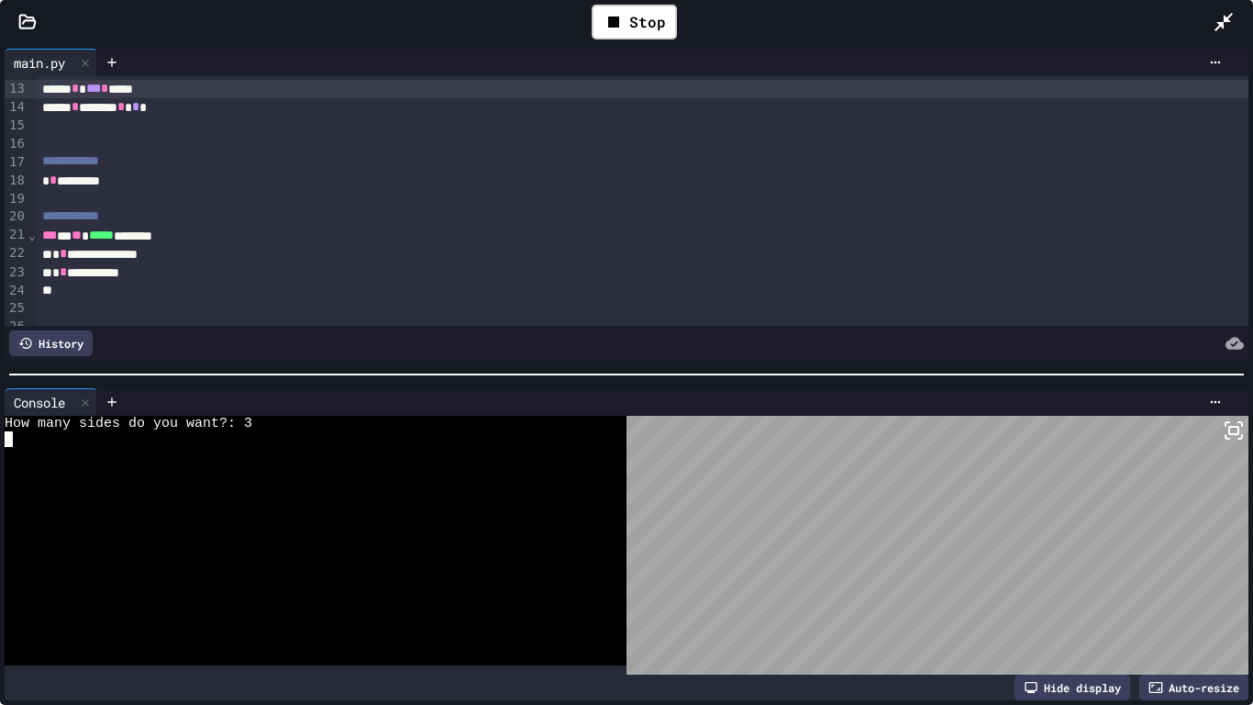
click at [140, 290] on div at bounding box center [643, 291] width 1213 height 18
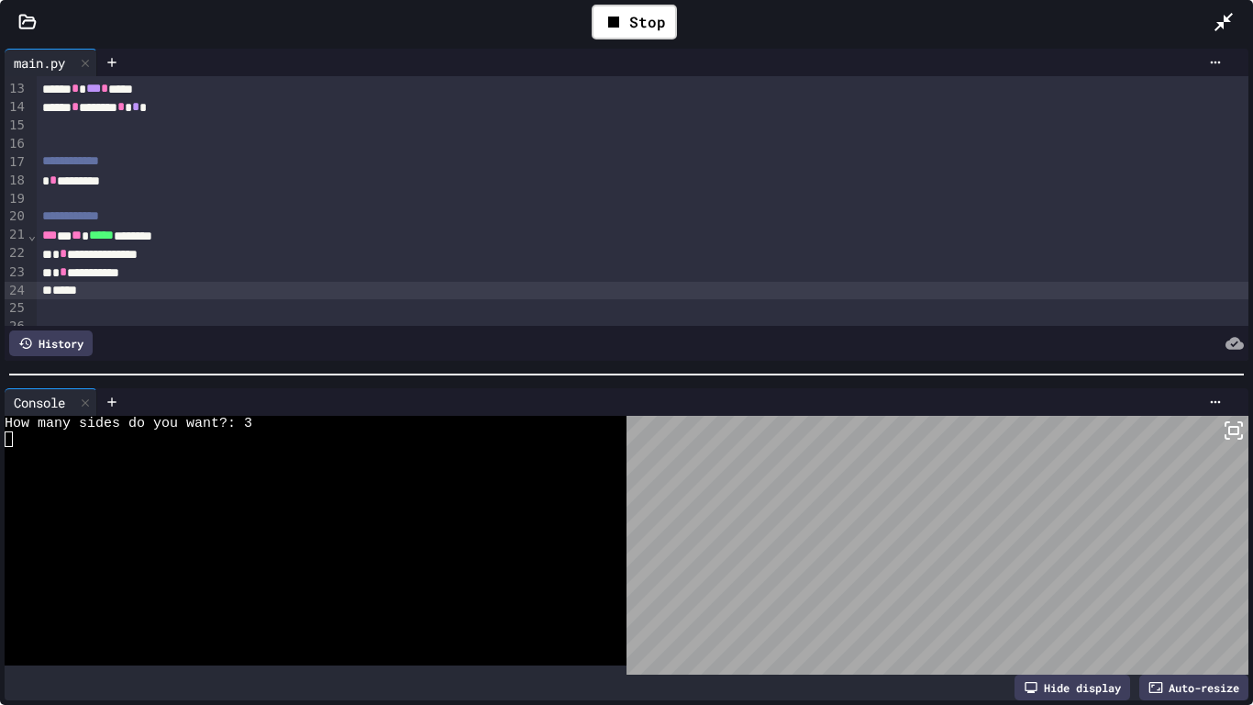
click at [346, 181] on div "* * *********" at bounding box center [643, 181] width 1213 height 18
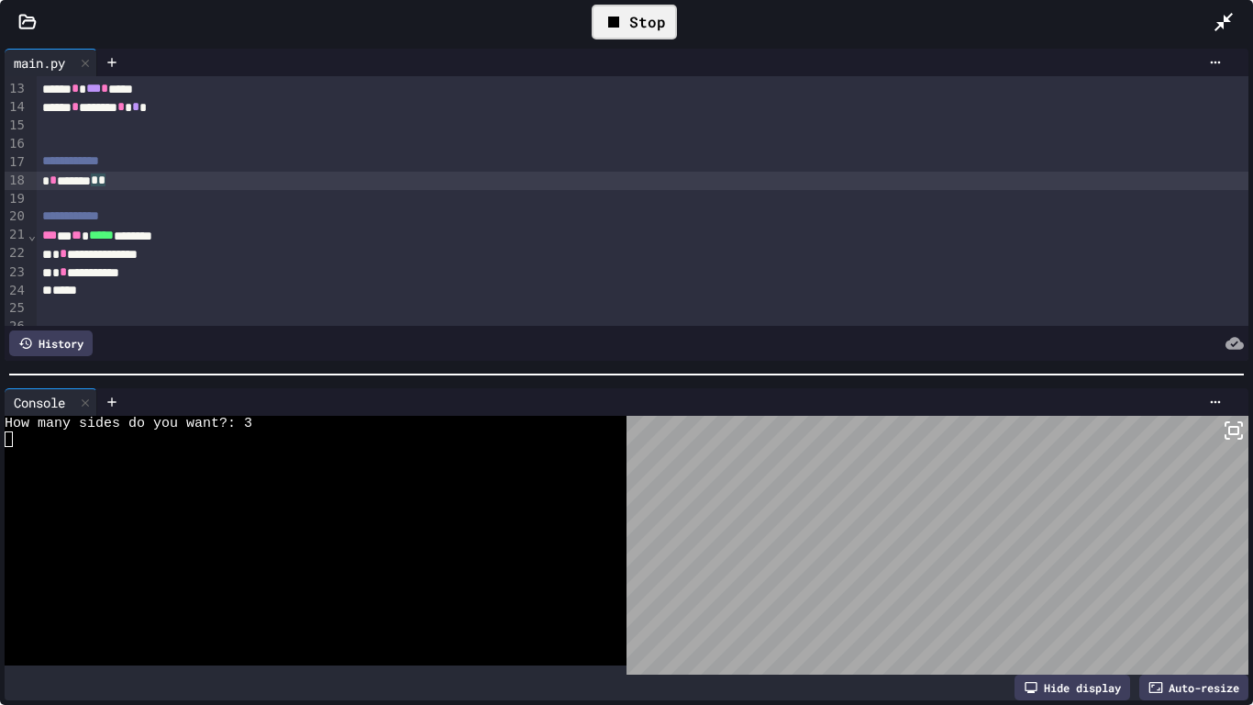
click at [638, 20] on div "Stop" at bounding box center [634, 22] width 85 height 35
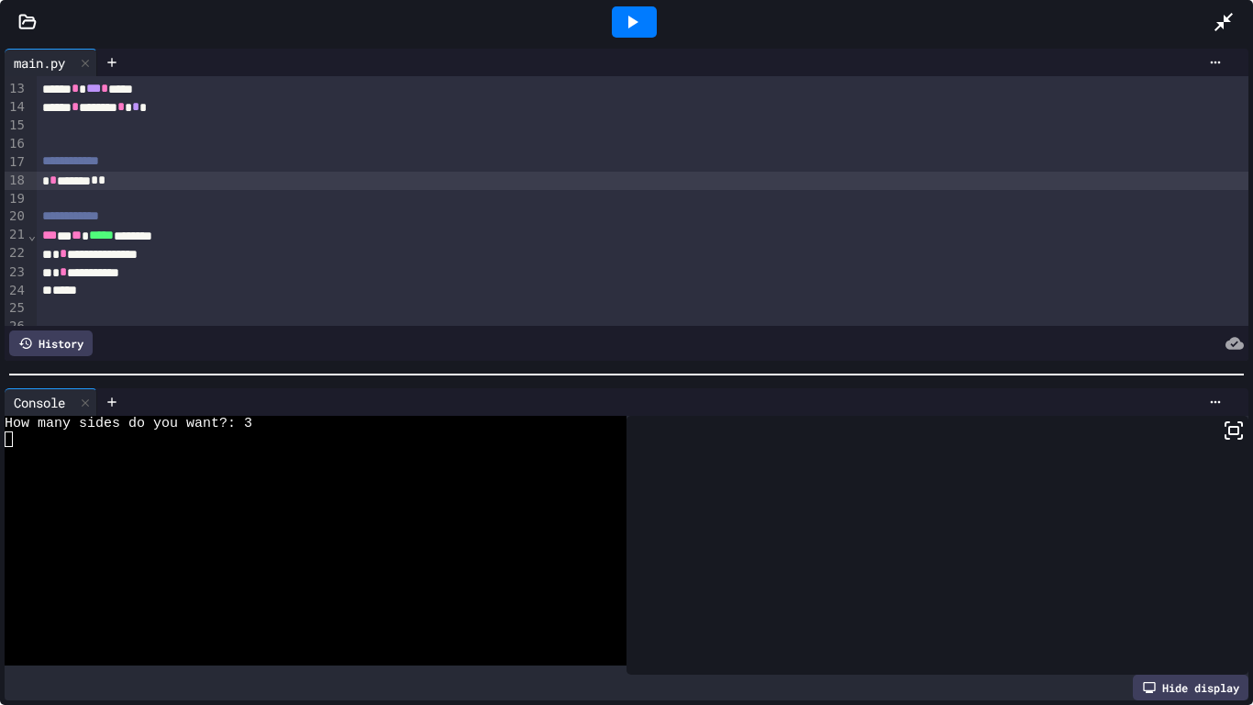
click at [638, 20] on icon at bounding box center [632, 22] width 22 height 22
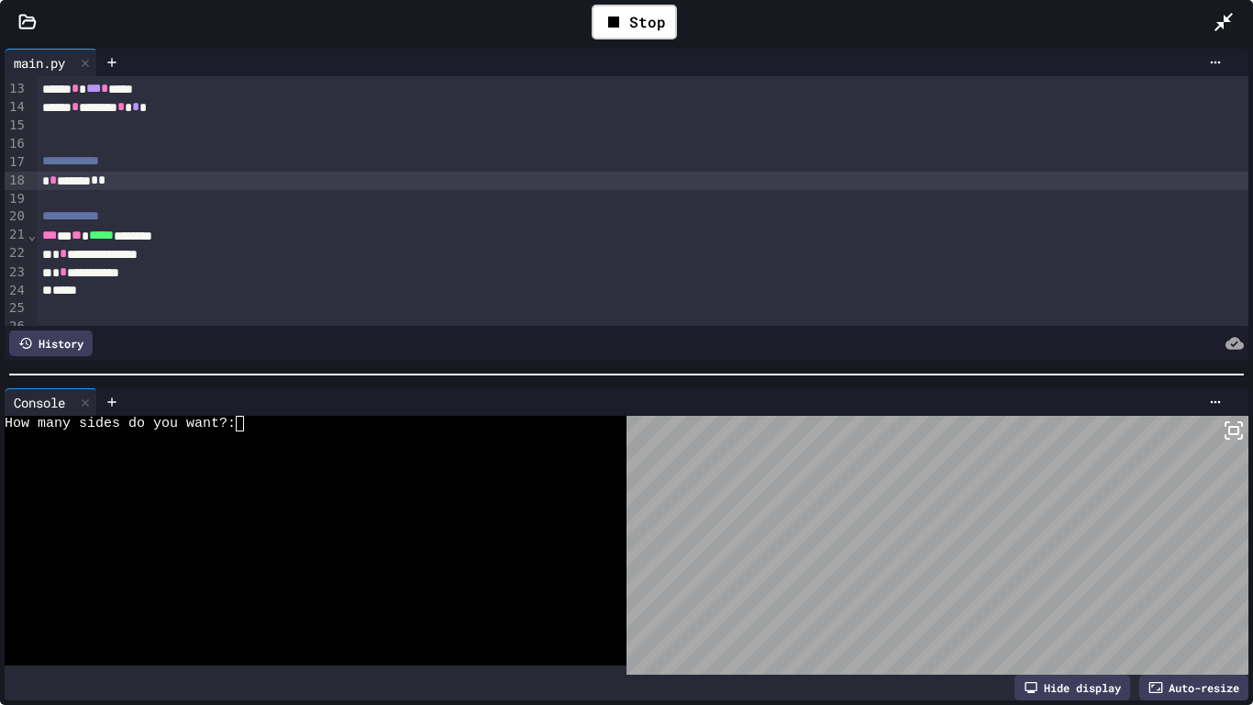
click at [390, 424] on div "How many sides do you want?:" at bounding box center [306, 424] width 603 height 16
click at [645, 20] on div "Stop" at bounding box center [634, 22] width 85 height 35
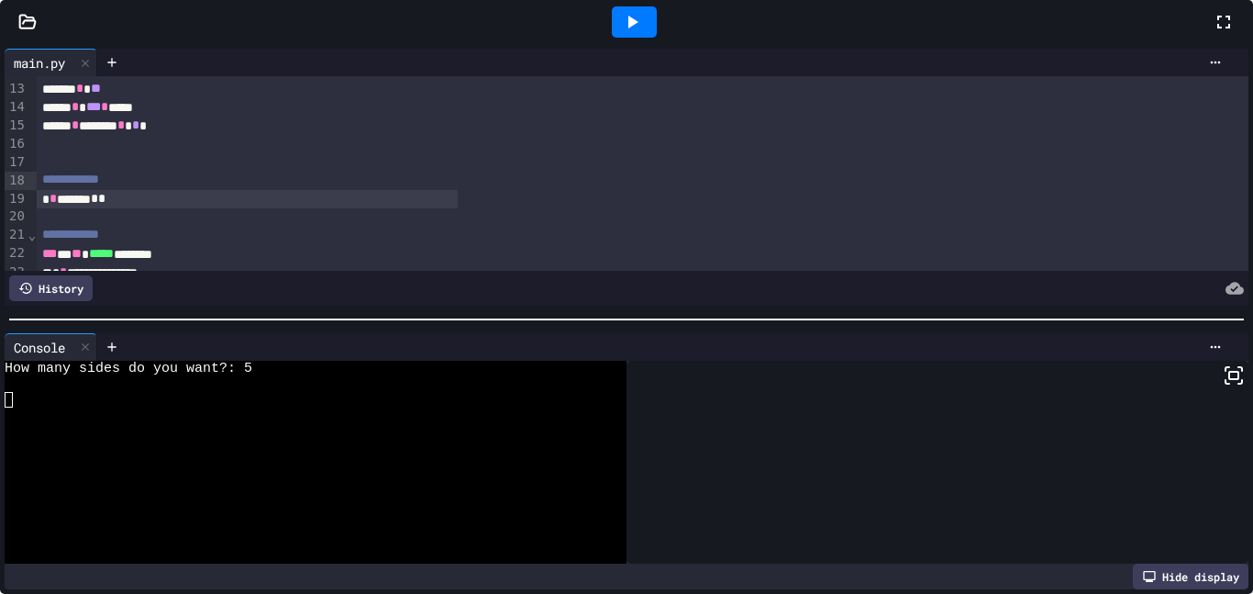
scroll to position [239, 0]
